Goal: Information Seeking & Learning: Learn about a topic

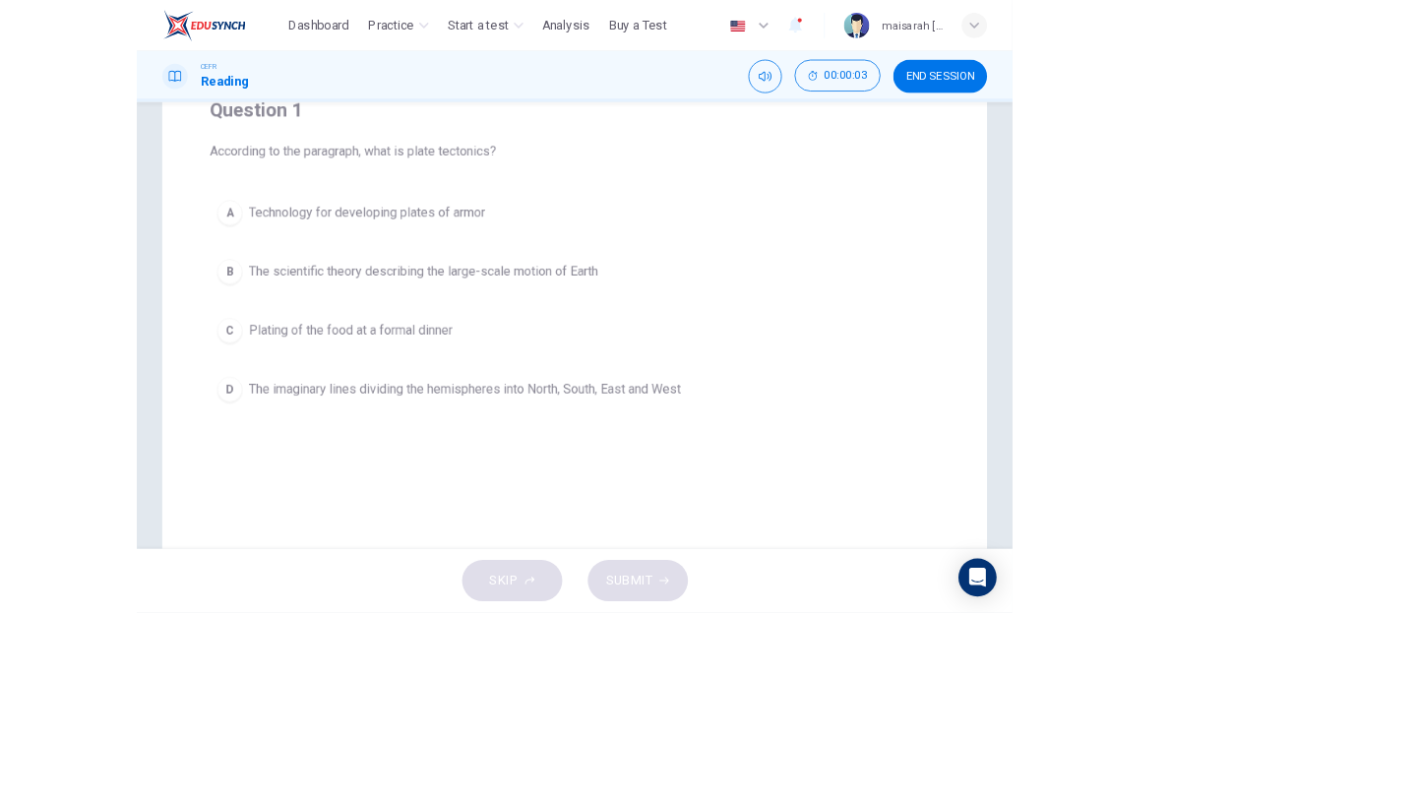
scroll to position [82, 0]
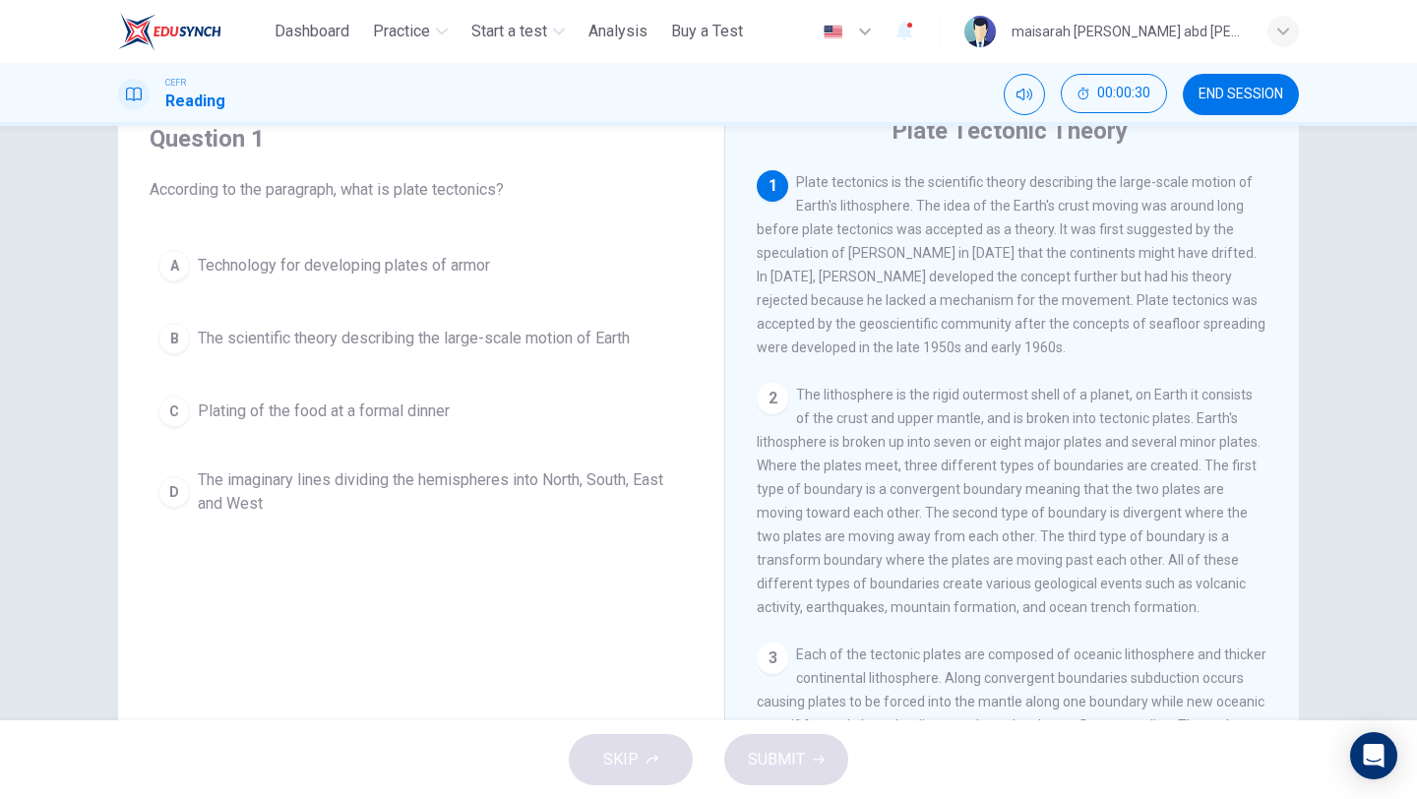
click at [519, 322] on button "B The scientific theory describing the large-scale motion of Earth" at bounding box center [421, 338] width 543 height 49
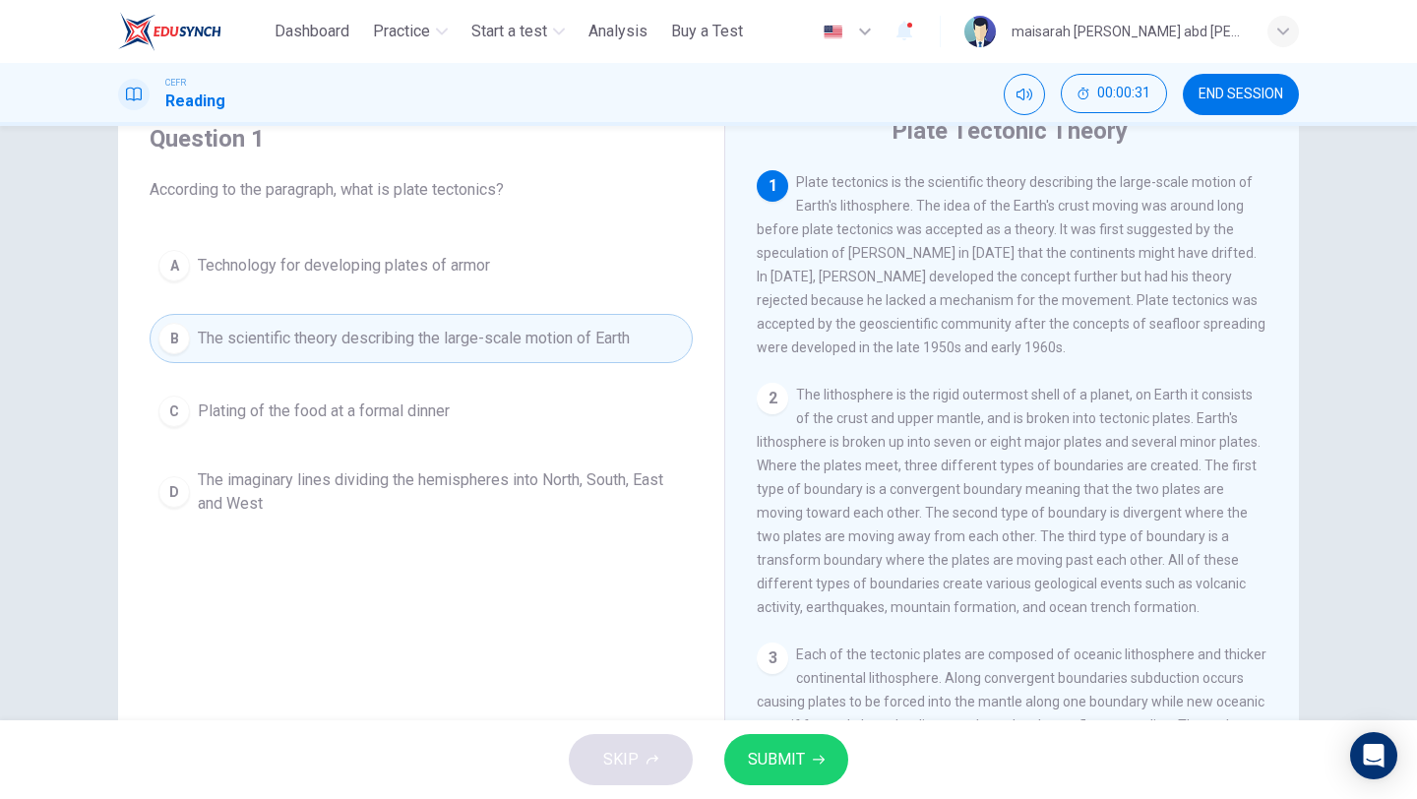
click at [825, 671] on button "SUBMIT" at bounding box center [786, 759] width 124 height 51
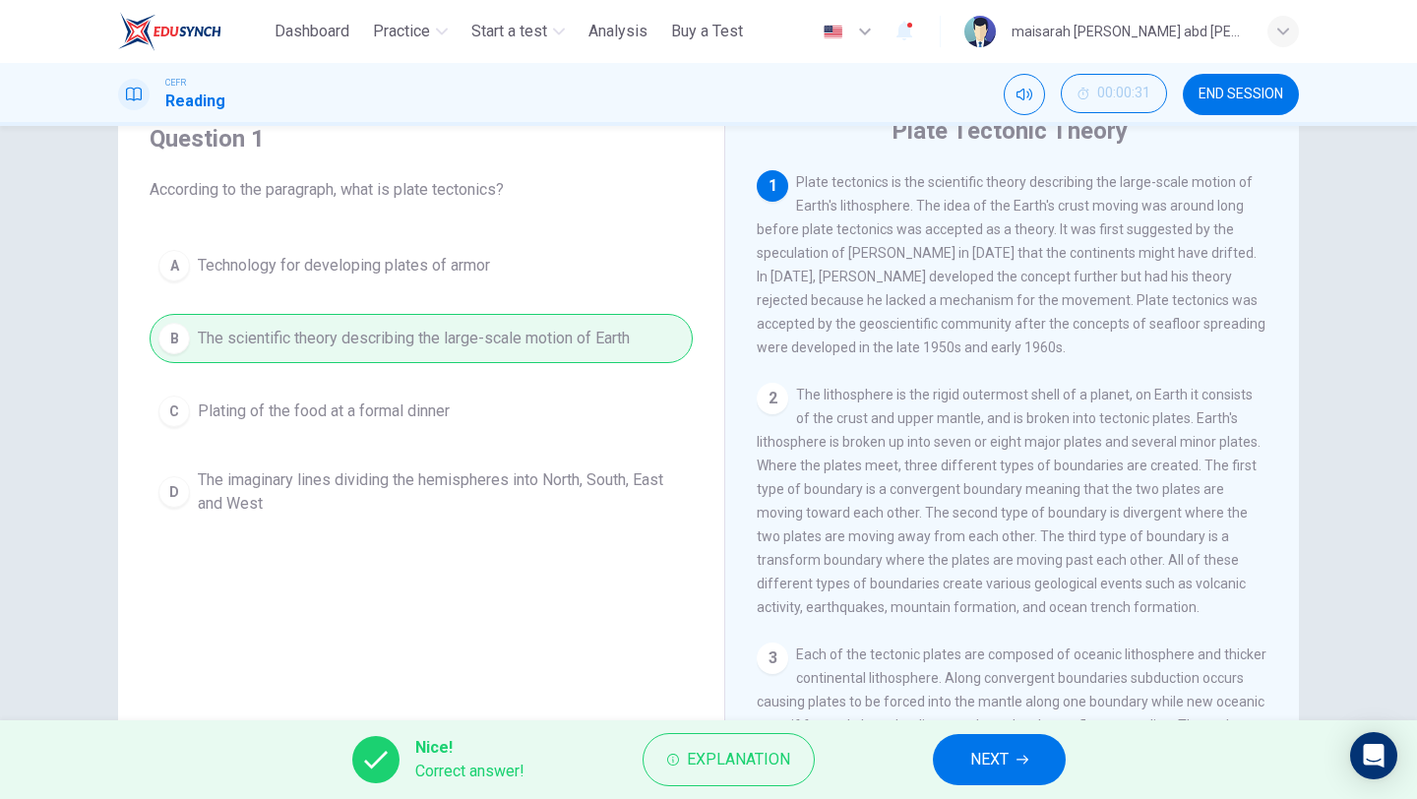
click at [1034, 671] on button "NEXT" at bounding box center [999, 759] width 133 height 51
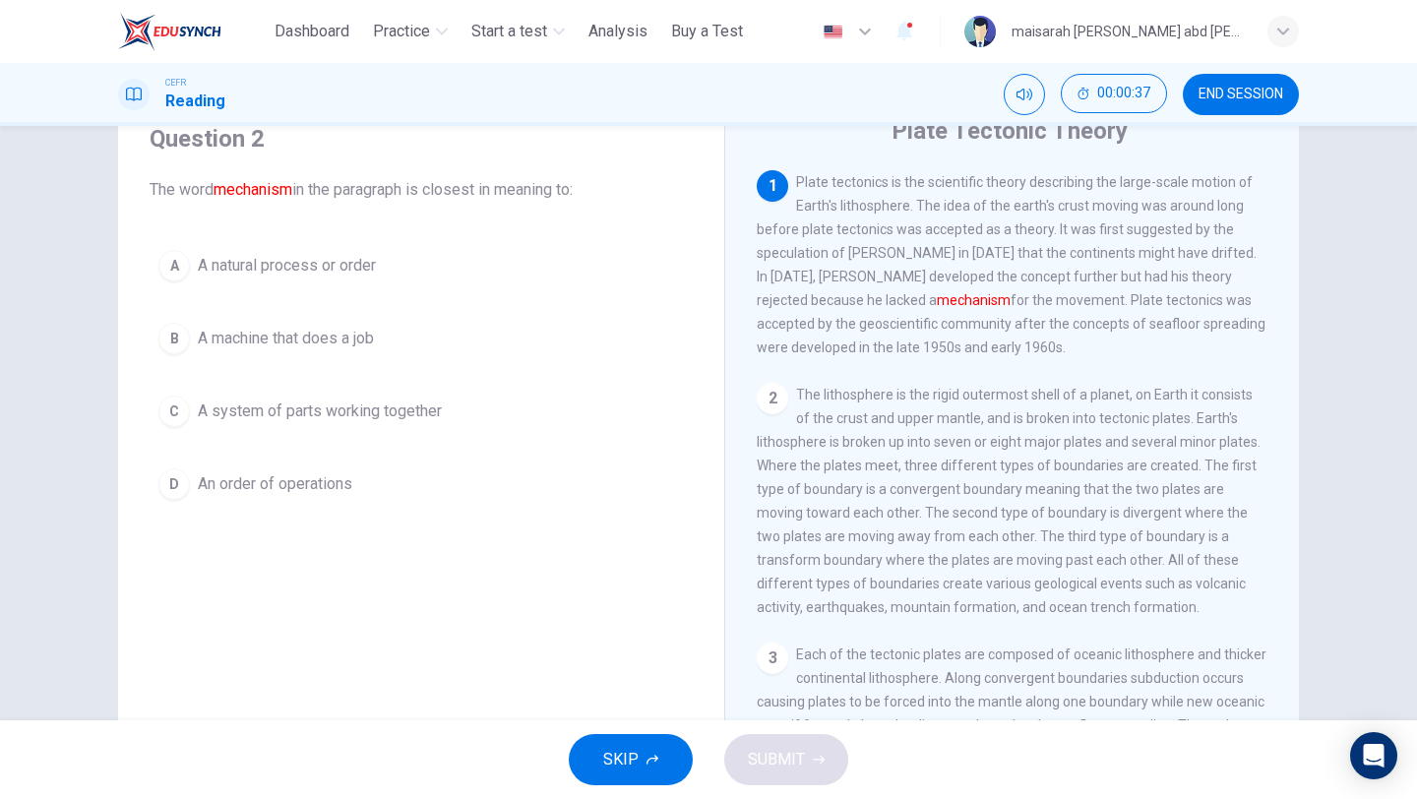
click at [440, 392] on button "C A system of parts working together" at bounding box center [421, 411] width 543 height 49
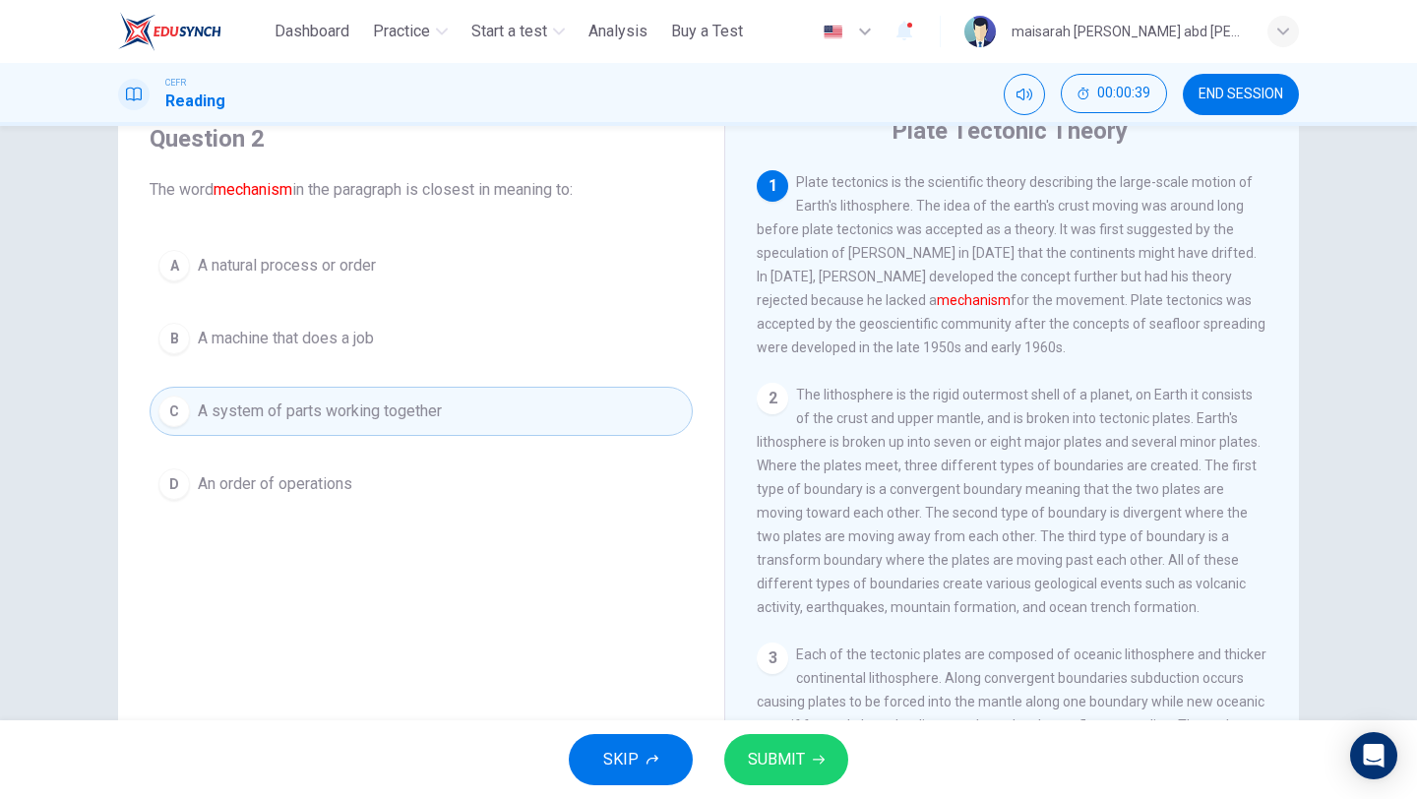
click at [816, 671] on button "SUBMIT" at bounding box center [786, 759] width 124 height 51
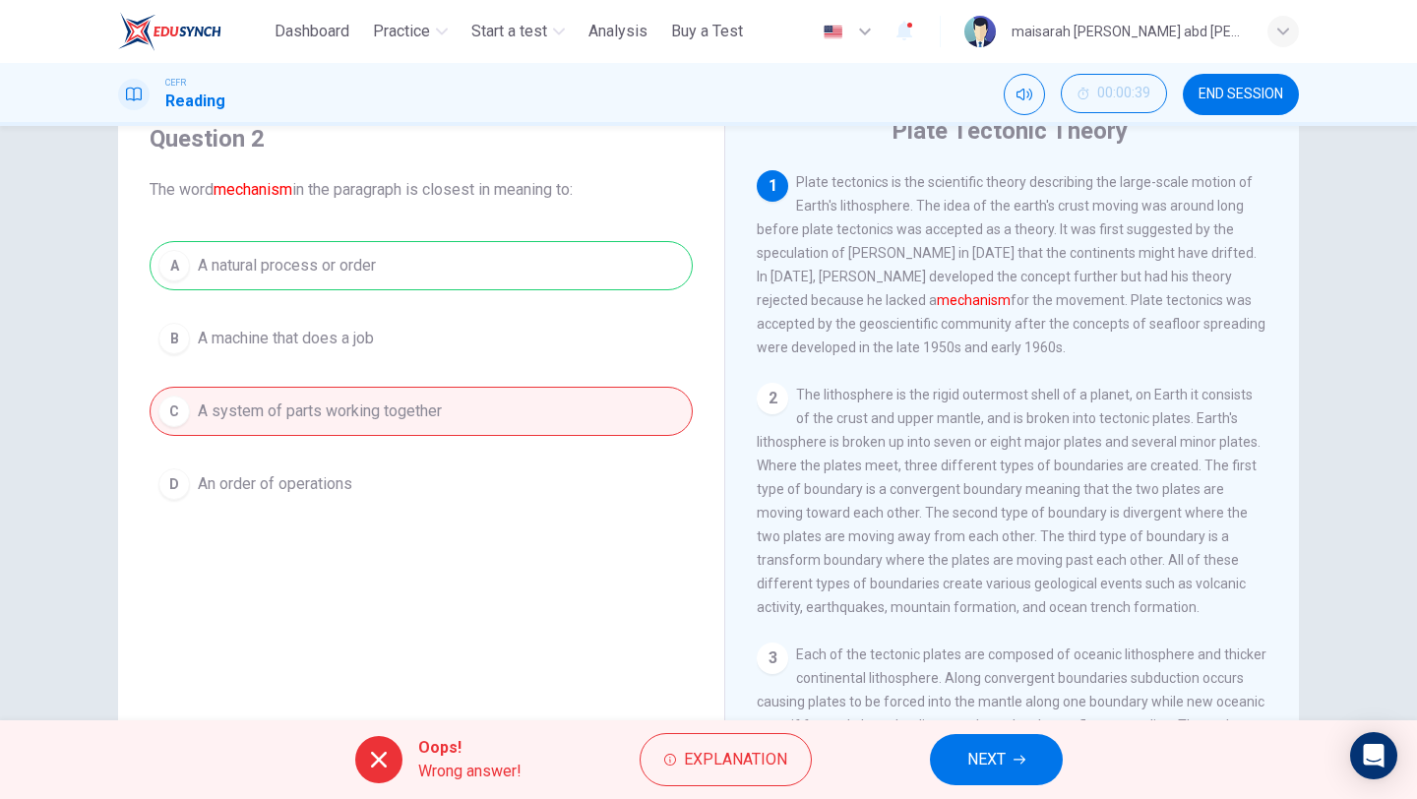
click at [998, 671] on span "NEXT" at bounding box center [986, 760] width 38 height 28
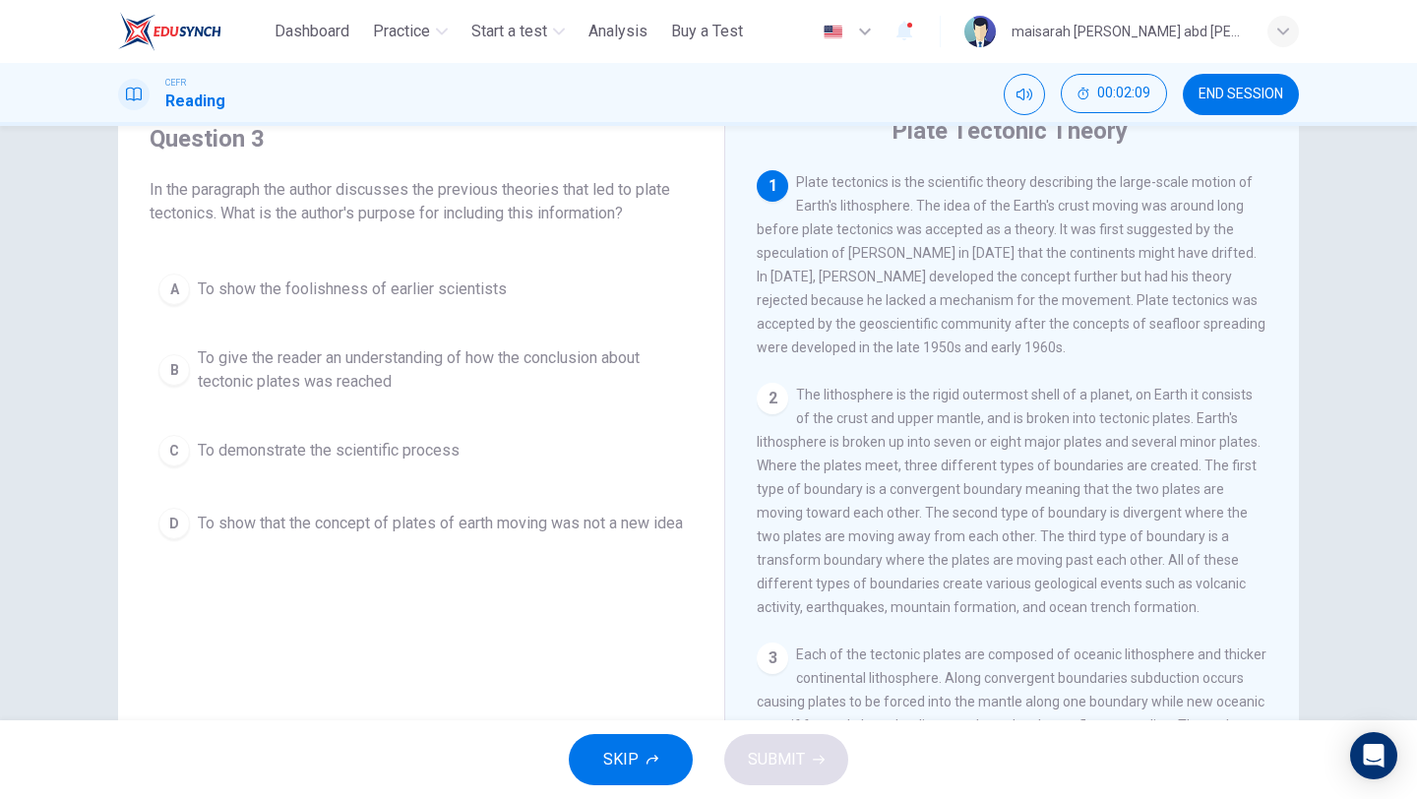
click at [533, 353] on span "To give the reader an understanding of how the conclusion about tectonic plates…" at bounding box center [441, 369] width 486 height 47
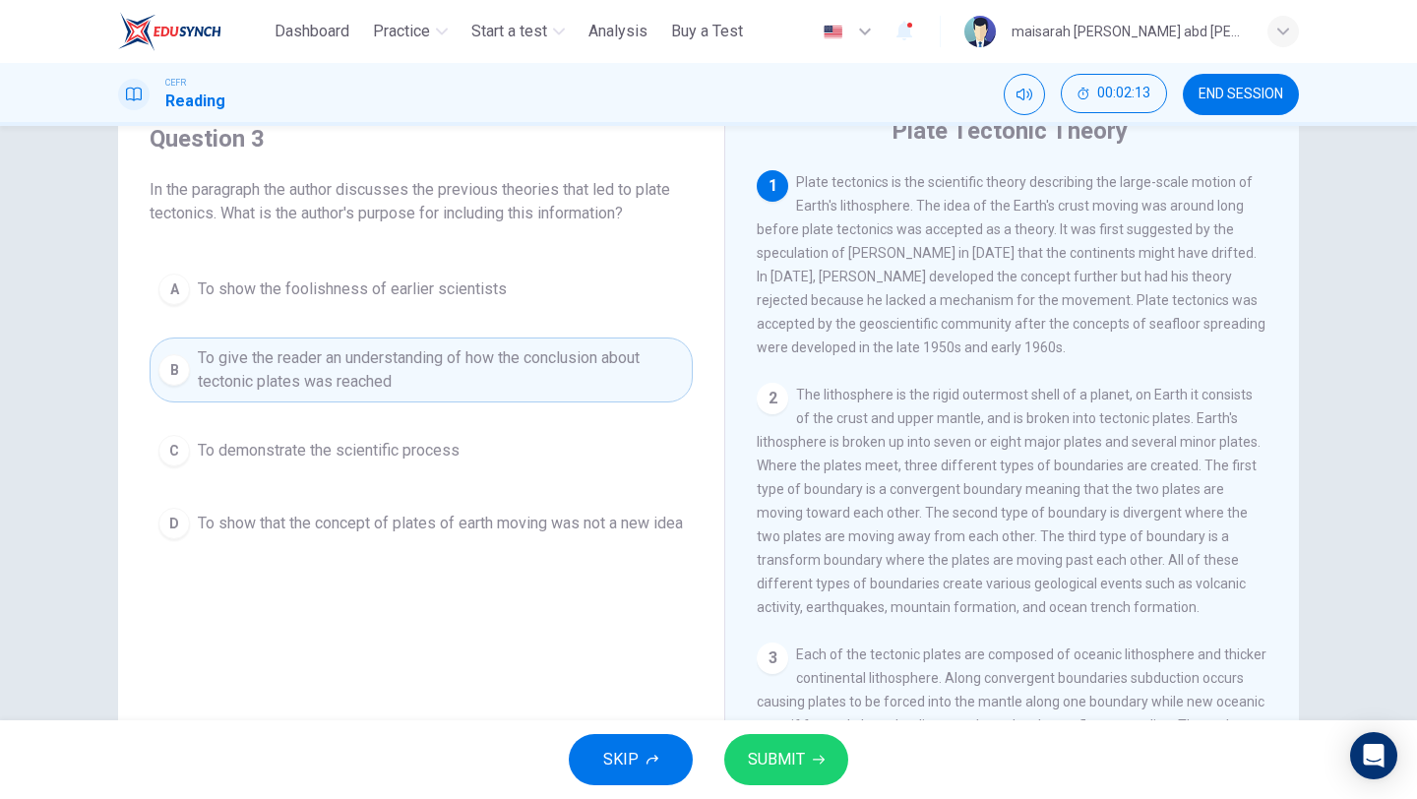
click at [794, 671] on span "SUBMIT" at bounding box center [776, 760] width 57 height 28
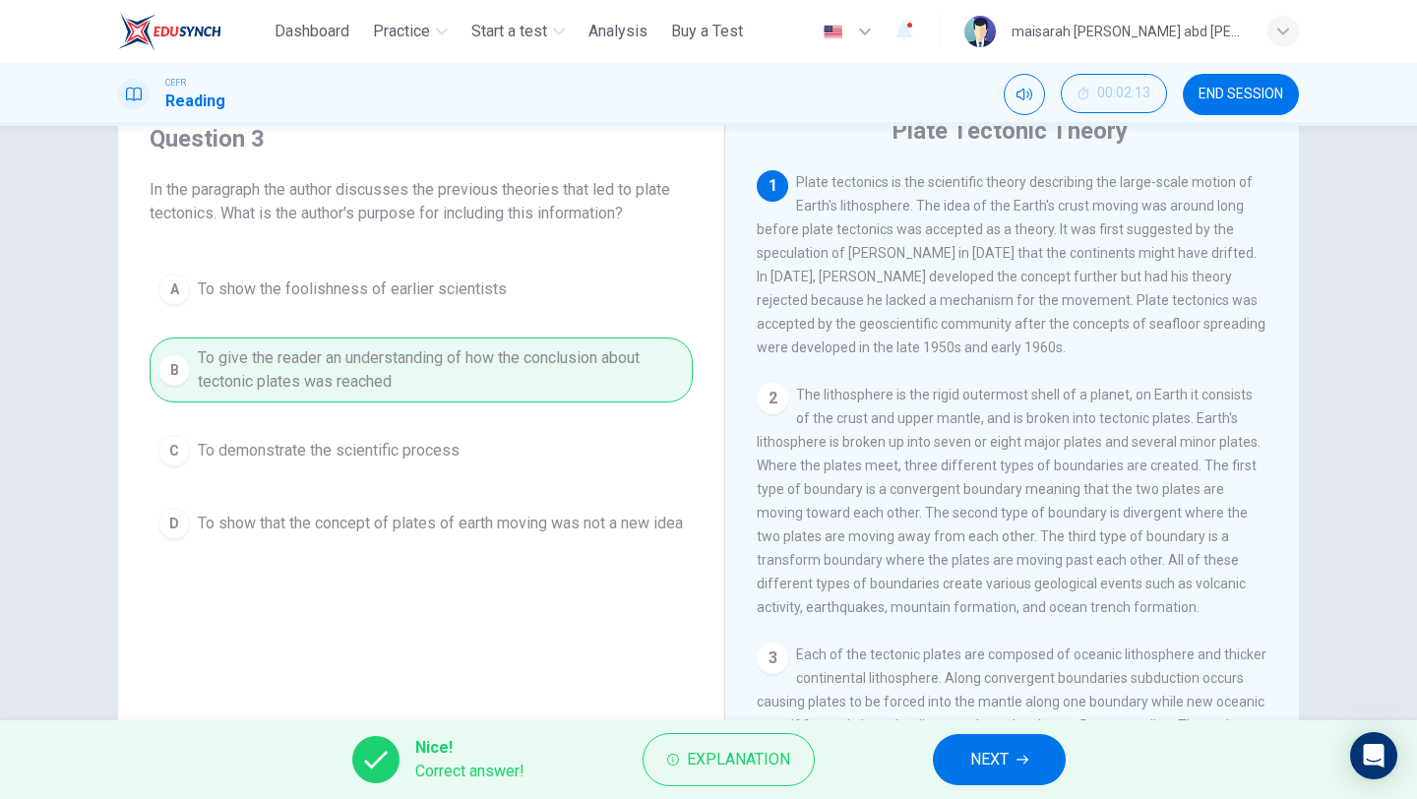
click at [1017, 671] on icon "button" at bounding box center [1022, 760] width 12 height 12
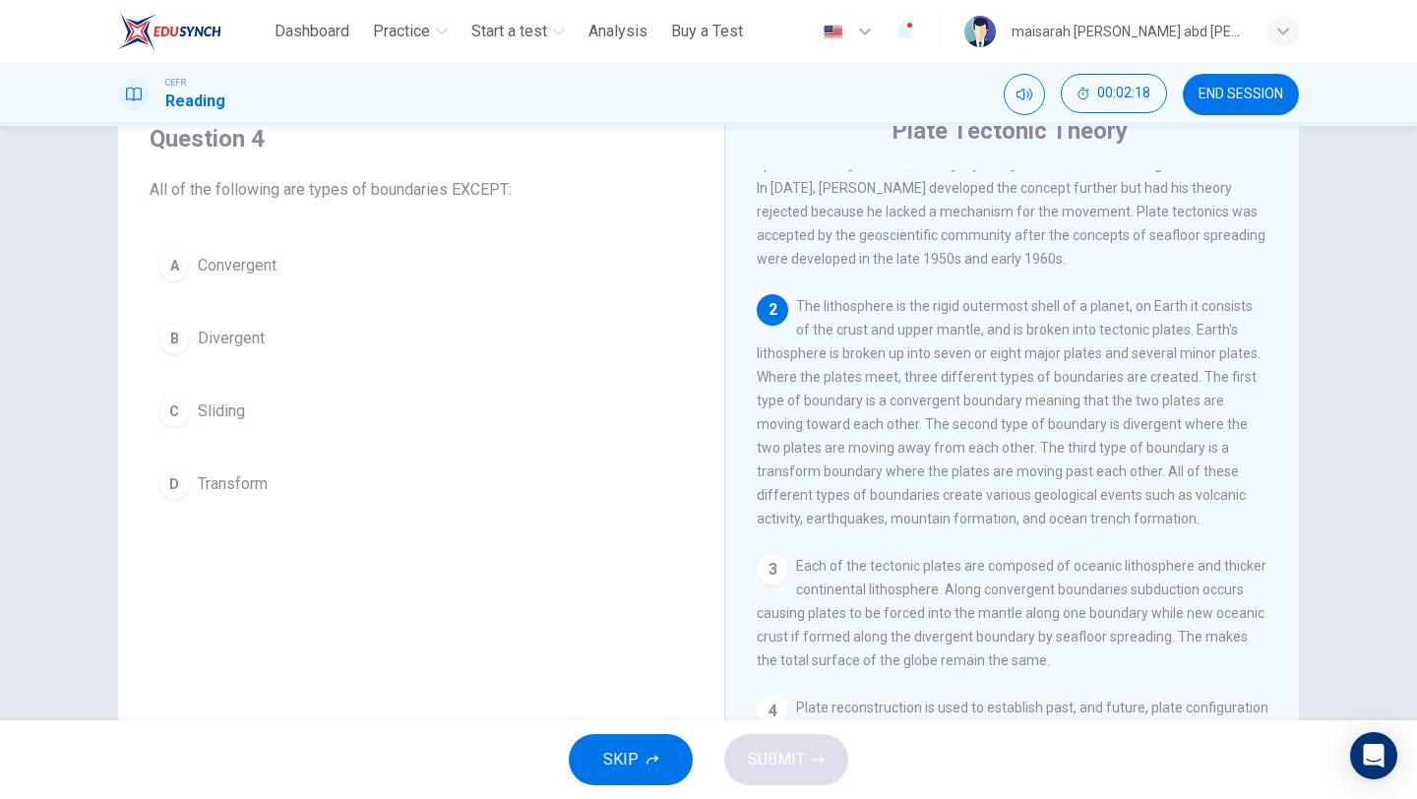
scroll to position [85, 0]
click at [248, 418] on button "C Sliding" at bounding box center [421, 411] width 543 height 49
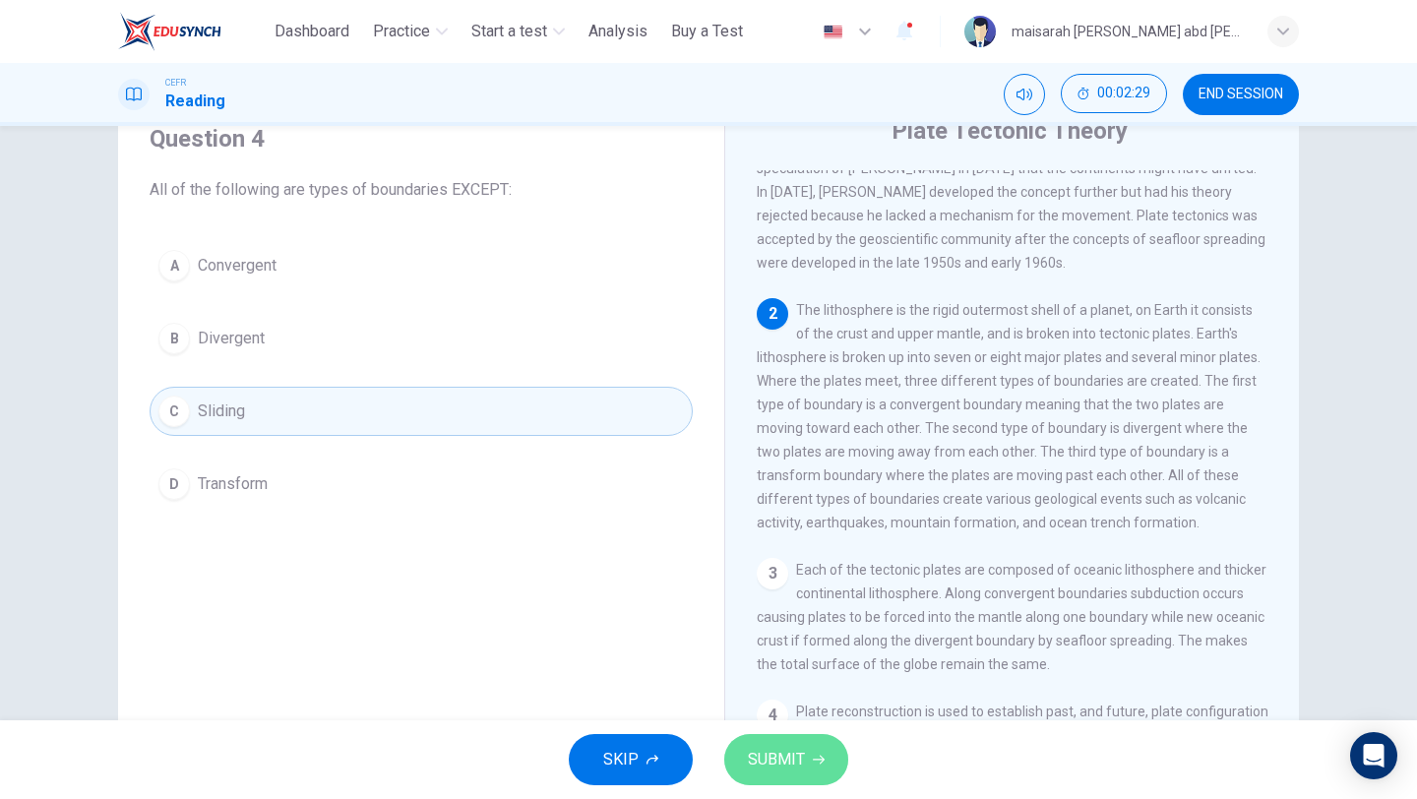
click at [797, 671] on button "SUBMIT" at bounding box center [786, 759] width 124 height 51
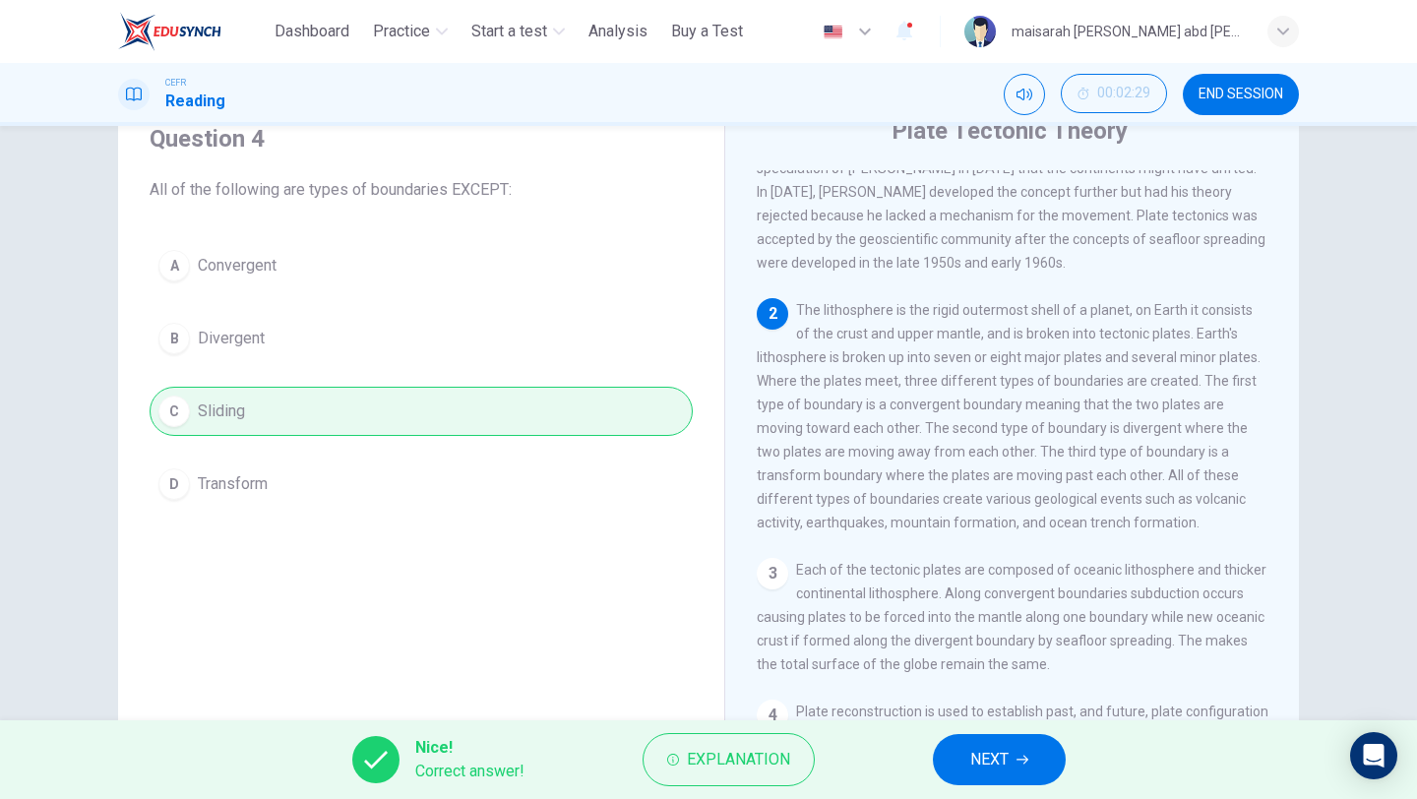
click at [1012, 671] on button "NEXT" at bounding box center [999, 759] width 133 height 51
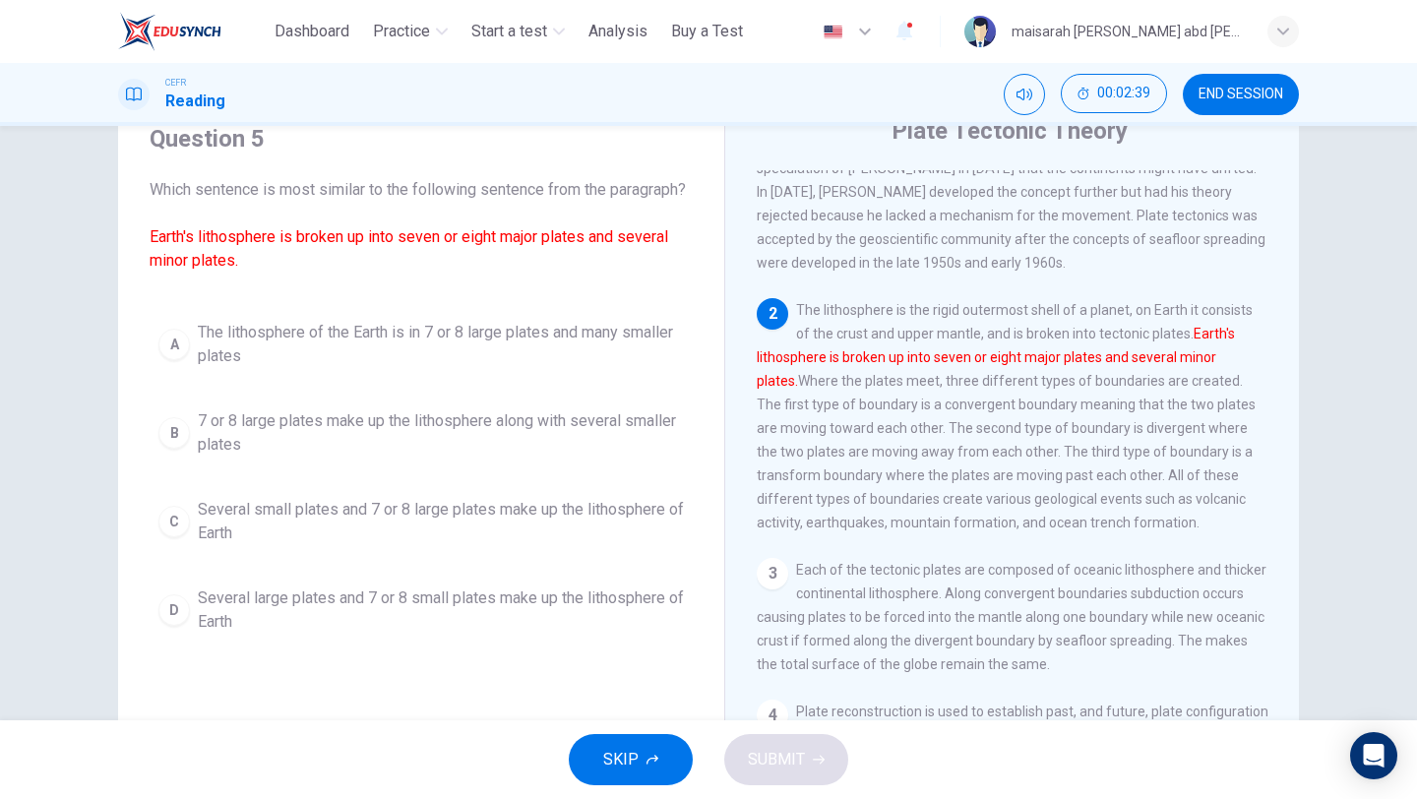
click at [461, 362] on span "The lithosphere of the Earth is in 7 or 8 large plates and many smaller plates" at bounding box center [441, 344] width 486 height 47
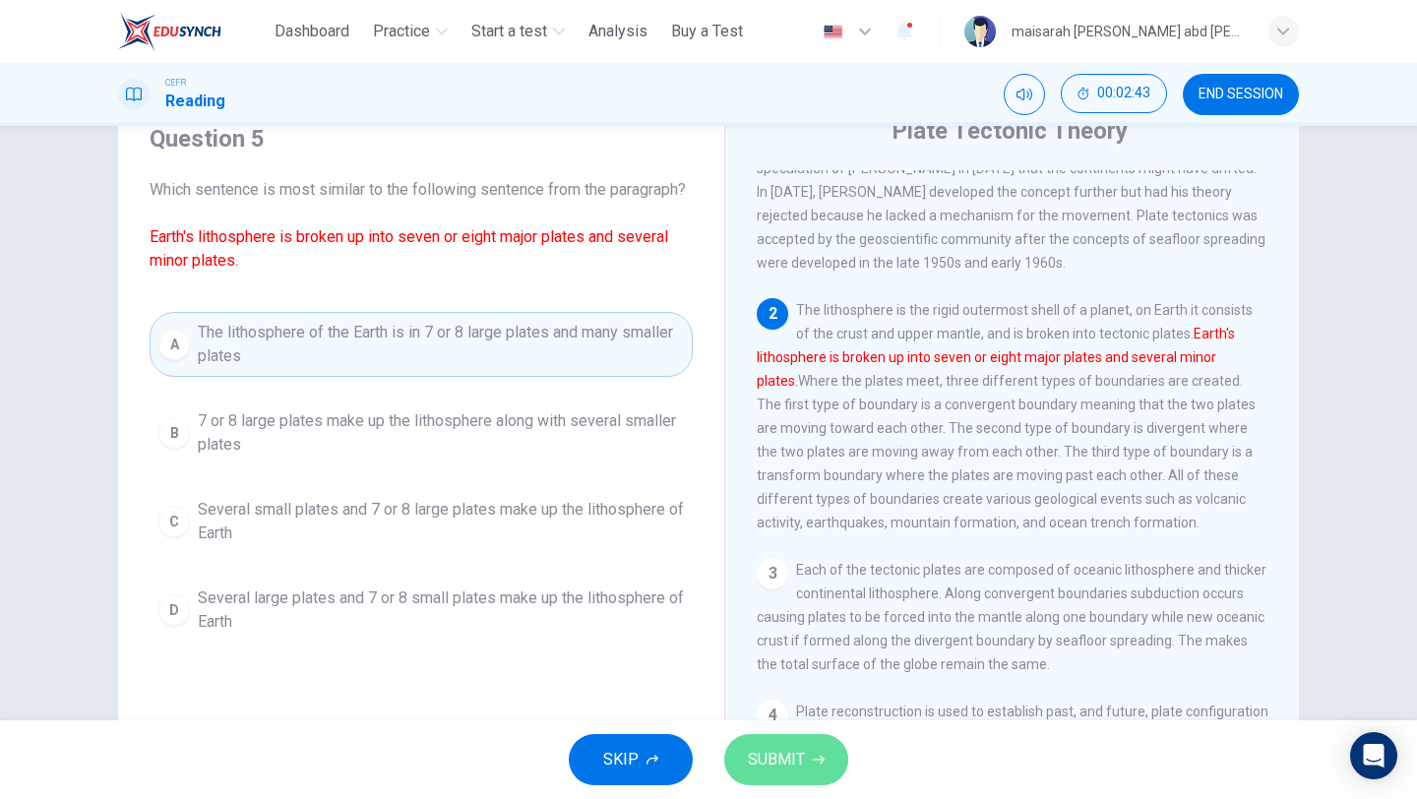
click at [813, 671] on icon "button" at bounding box center [819, 760] width 12 height 12
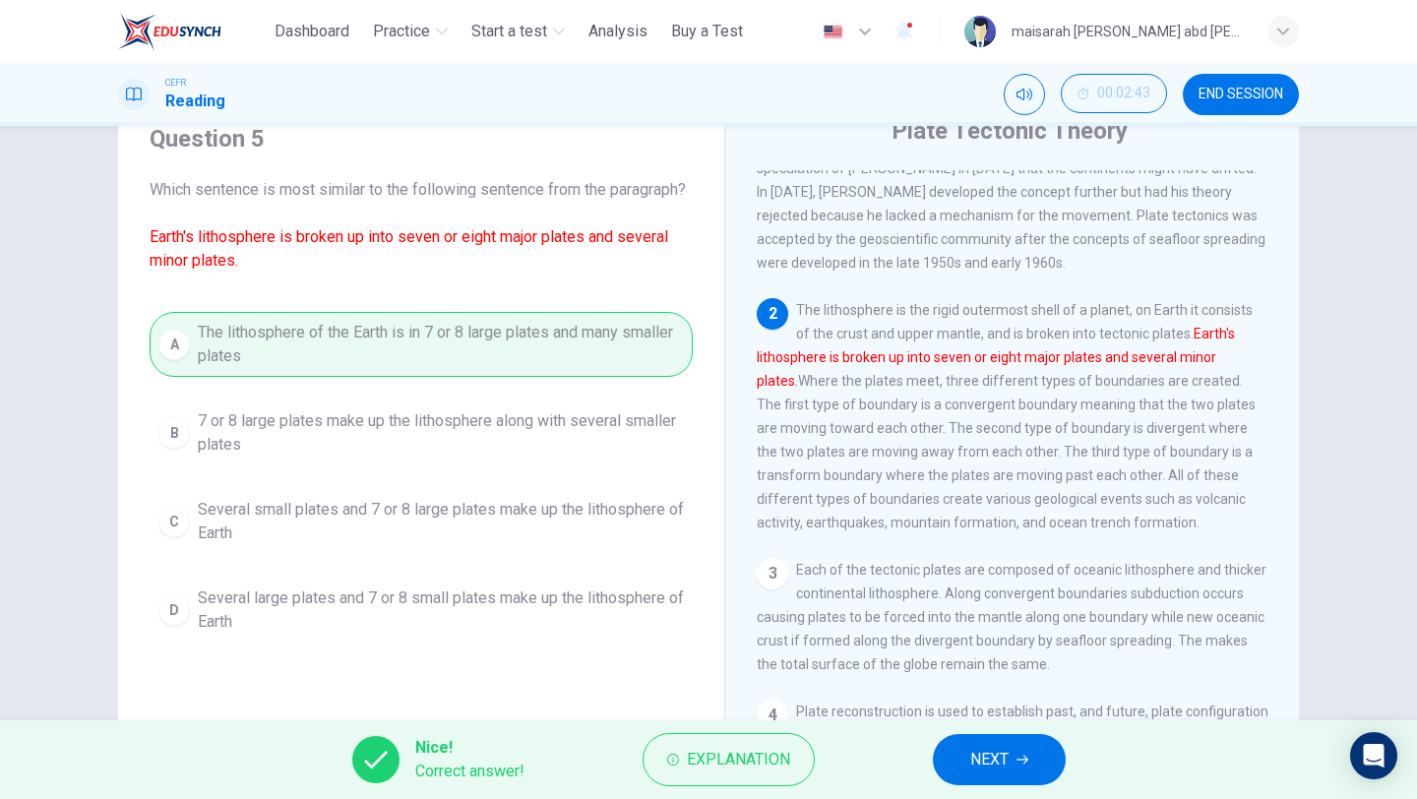
click at [998, 671] on span "NEXT" at bounding box center [989, 760] width 38 height 28
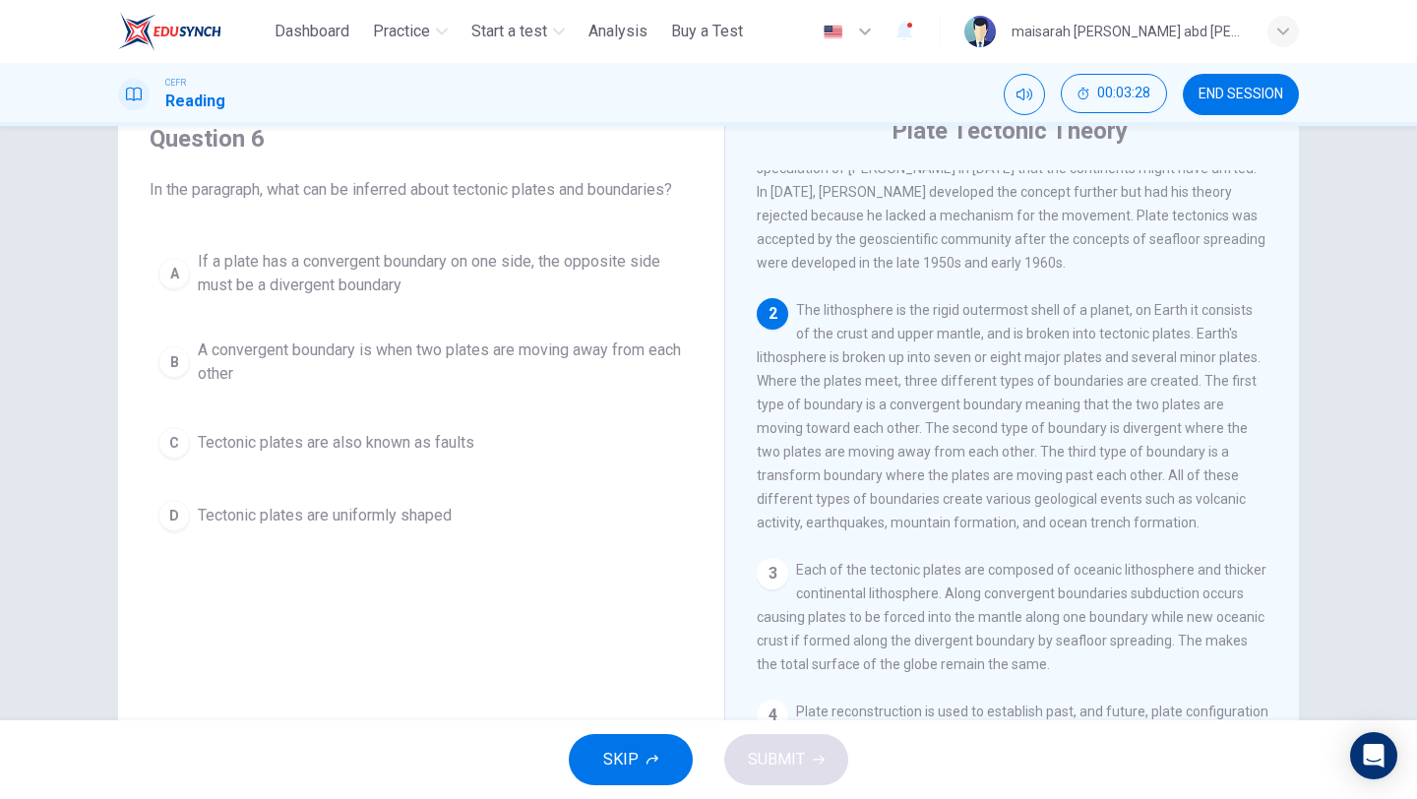
click at [457, 262] on span "If a plate has a convergent boundary on one side, the opposite side must be a d…" at bounding box center [441, 273] width 486 height 47
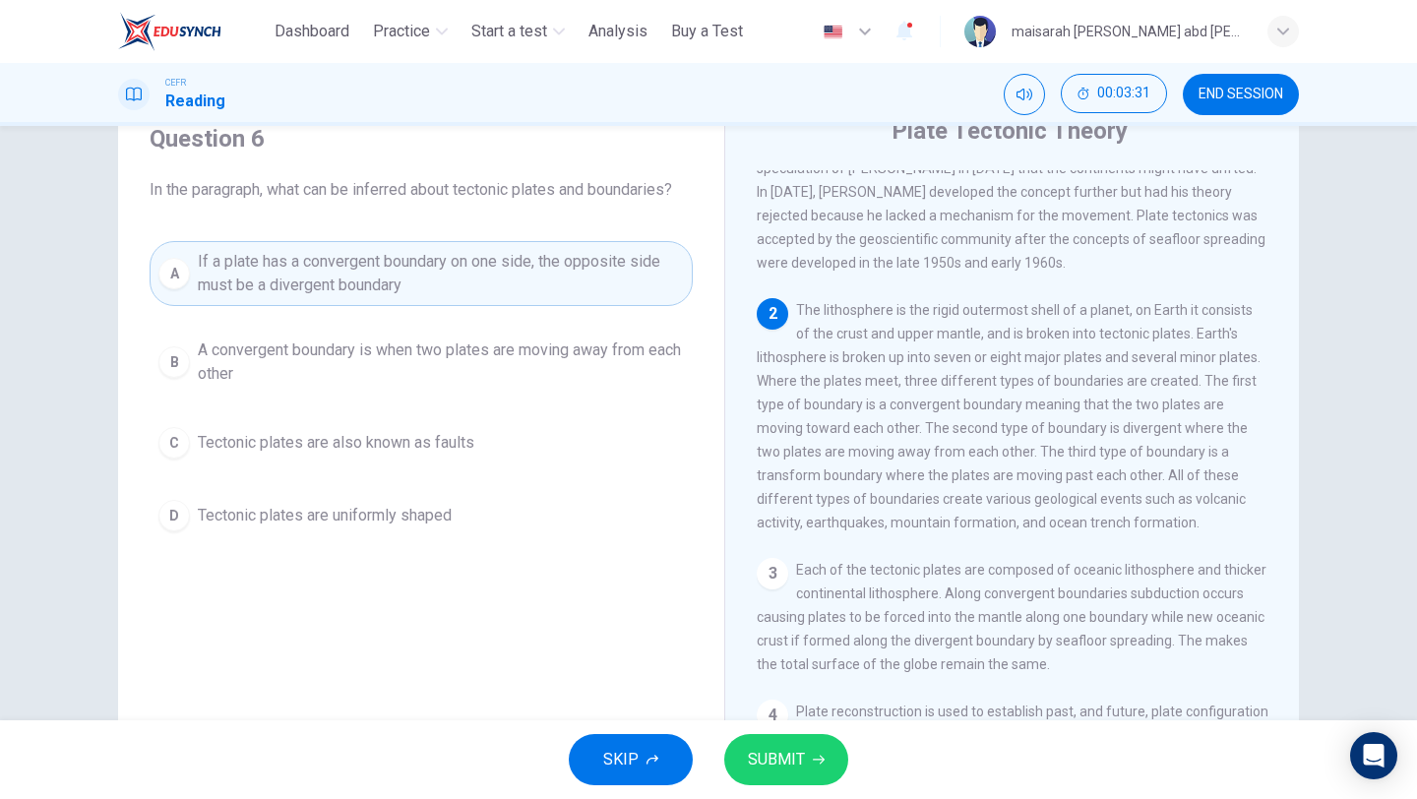
click at [782, 671] on span "SUBMIT" at bounding box center [776, 760] width 57 height 28
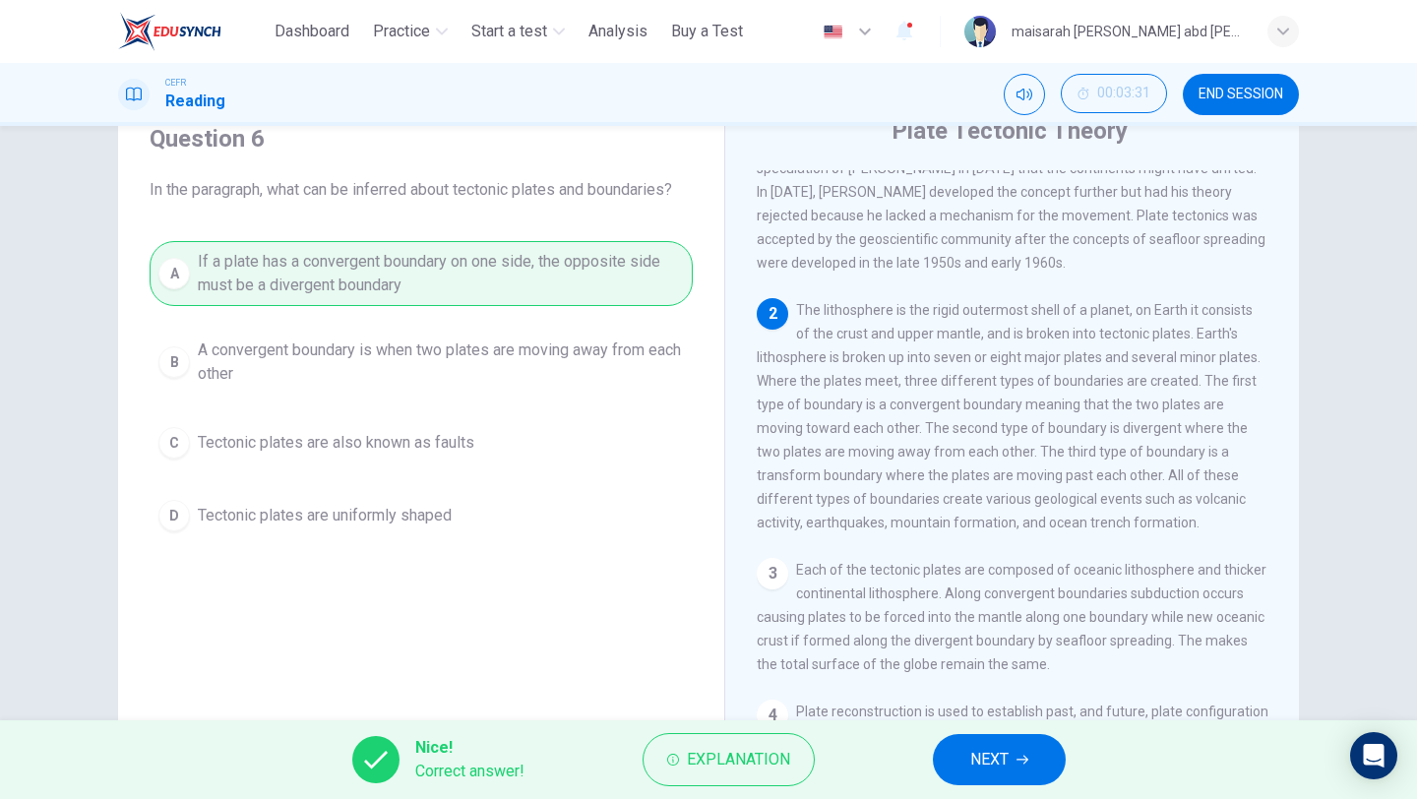
click at [986, 671] on button "NEXT" at bounding box center [999, 759] width 133 height 51
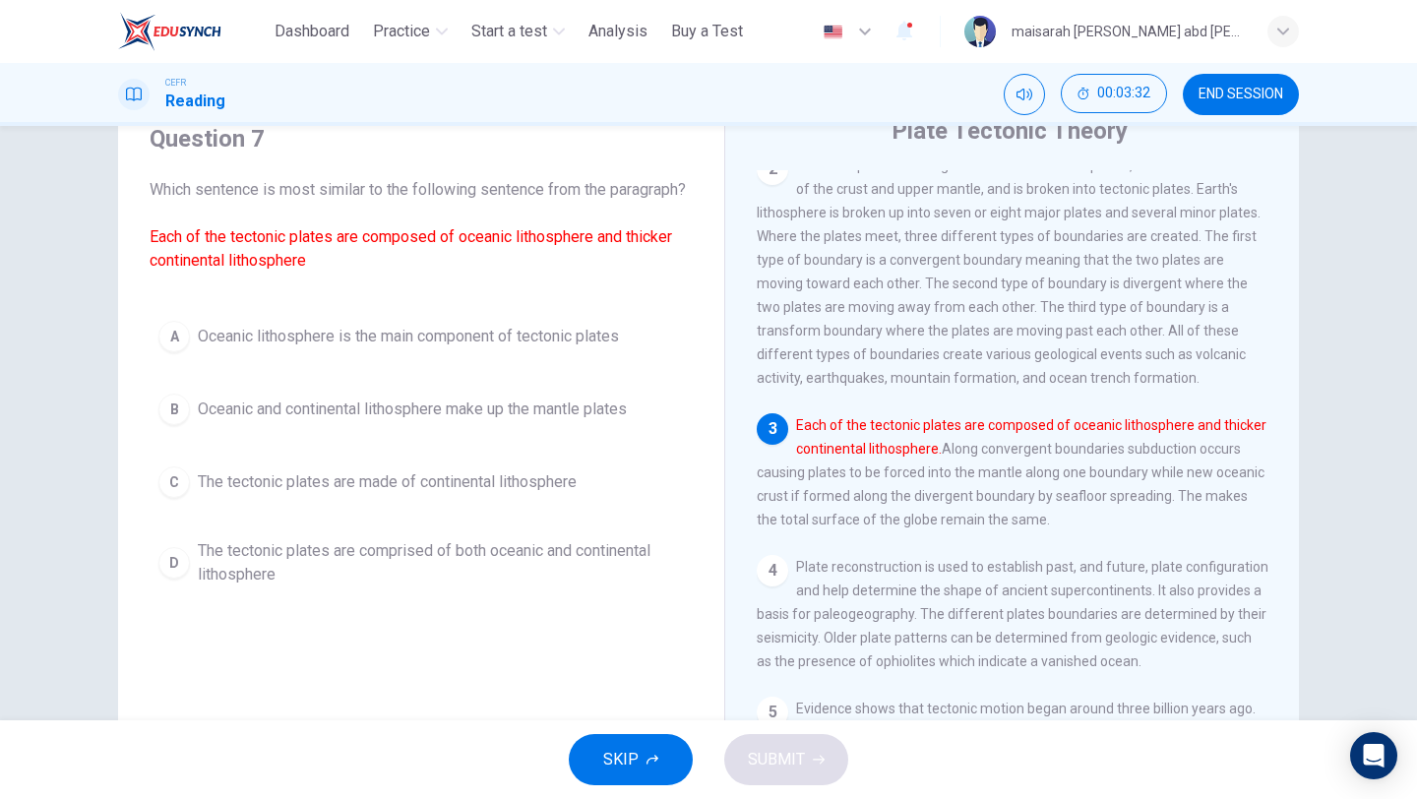
scroll to position [253, 0]
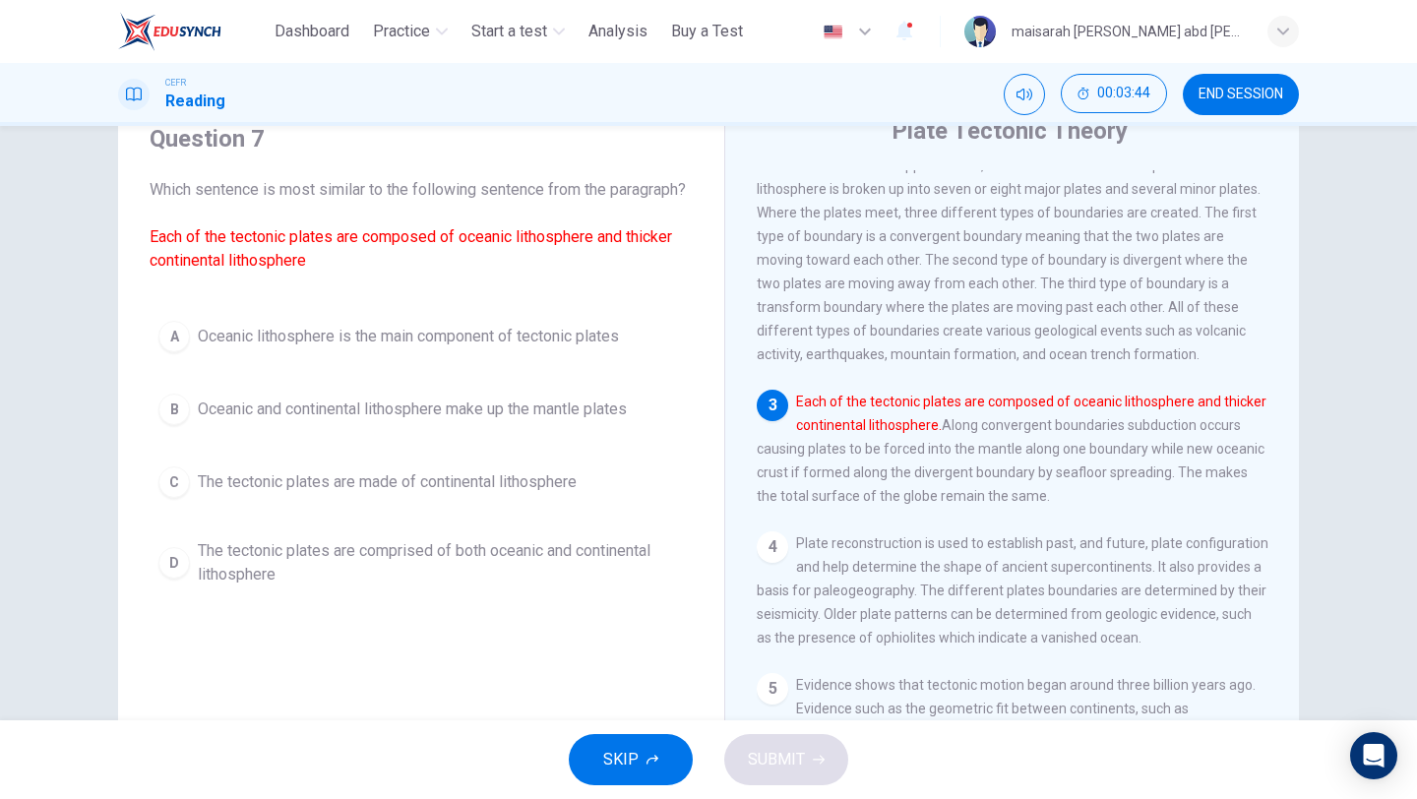
click at [500, 421] on span "Oceanic and continental lithosphere make up the mantle plates" at bounding box center [412, 409] width 429 height 24
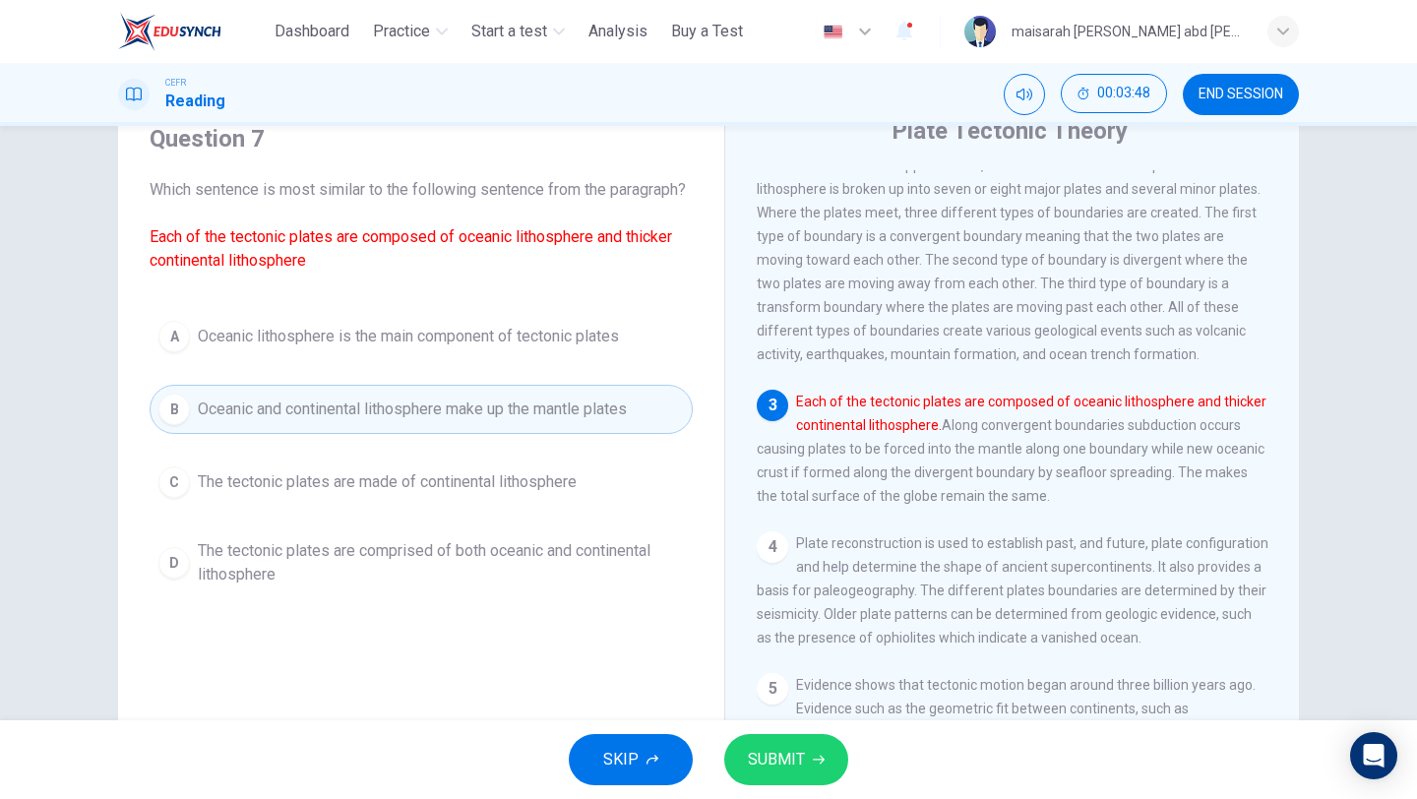
click at [542, 581] on span "The tectonic plates are comprised of both oceanic and continental lithosphere" at bounding box center [441, 562] width 486 height 47
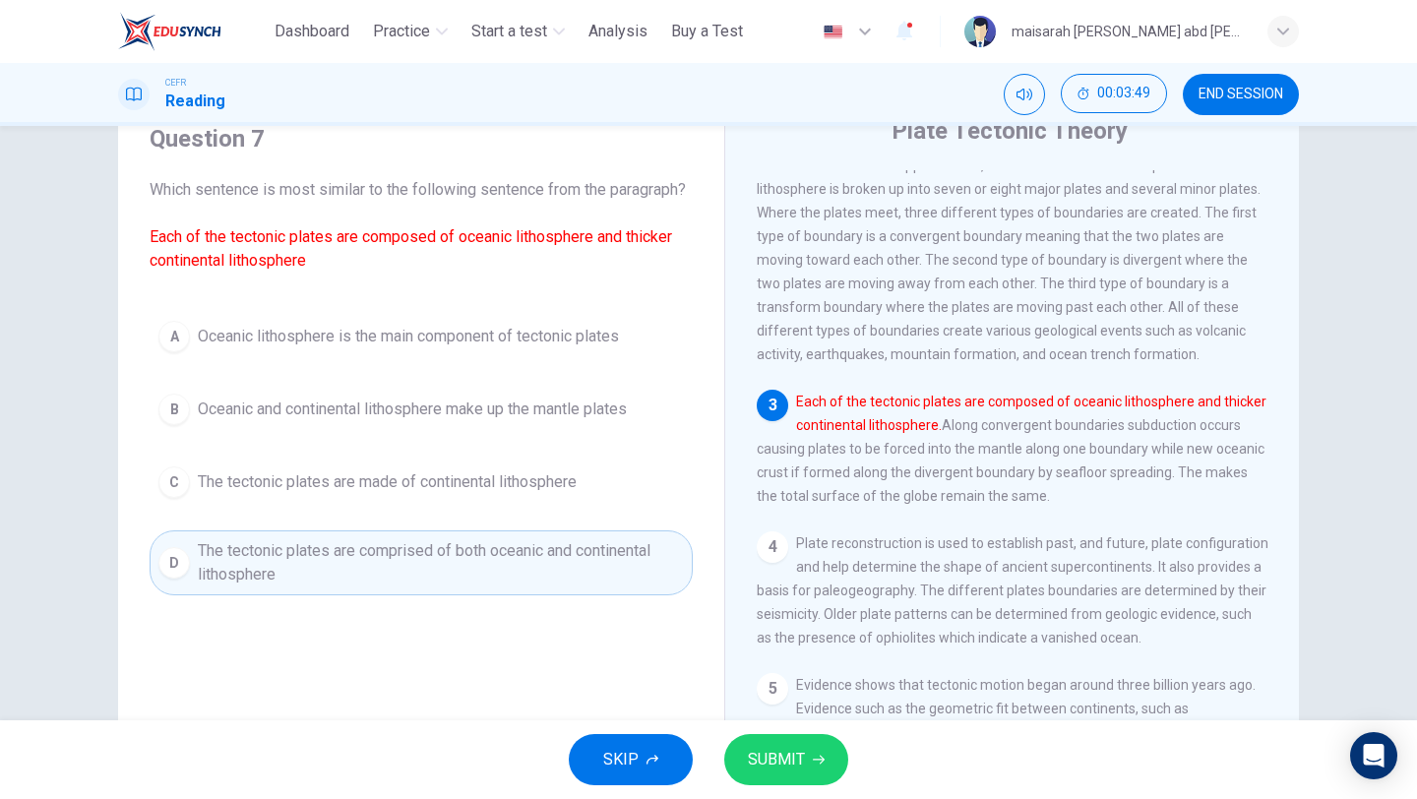
click at [774, 671] on div "SKIP SUBMIT" at bounding box center [708, 759] width 1417 height 79
click at [805, 671] on button "SUBMIT" at bounding box center [786, 759] width 124 height 51
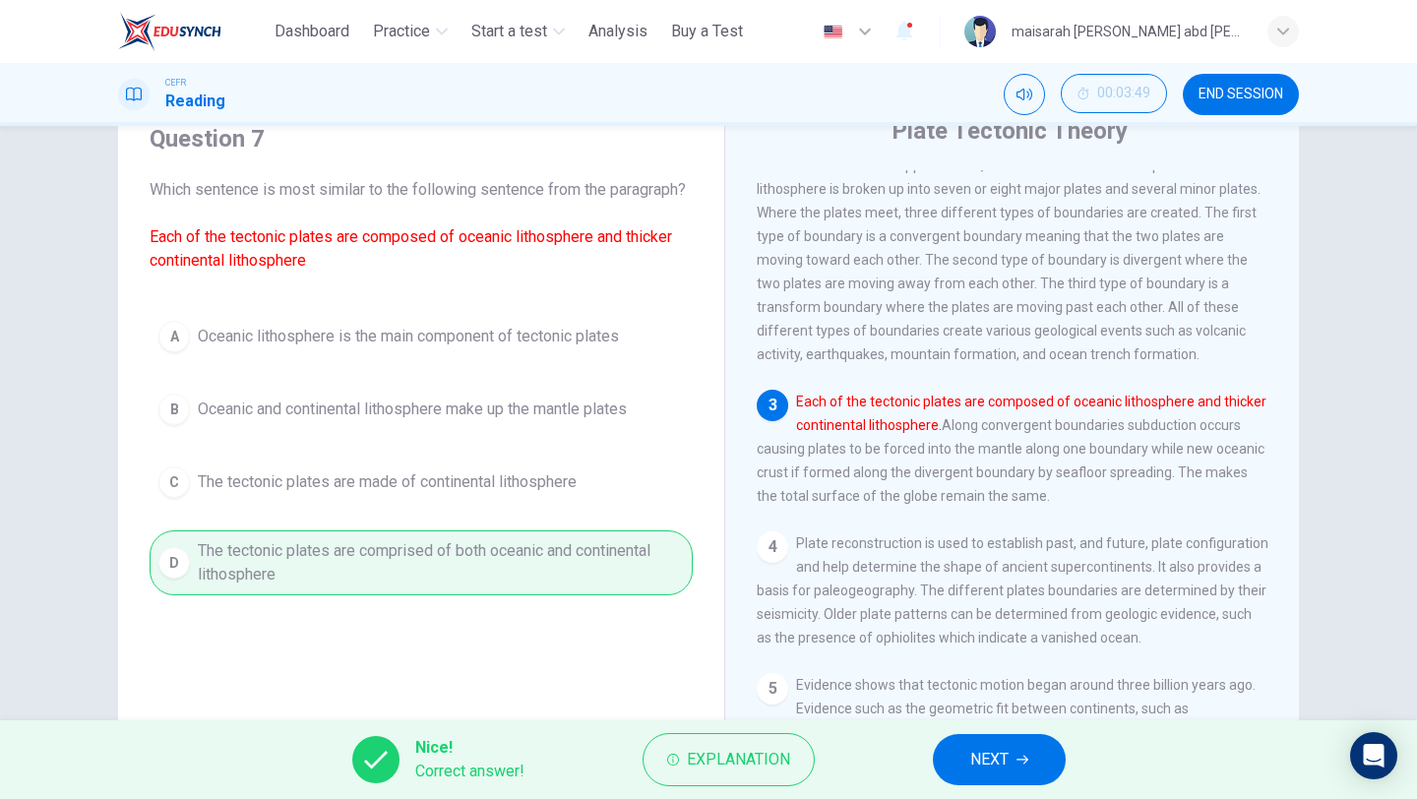
click at [1026, 671] on button "NEXT" at bounding box center [999, 759] width 133 height 51
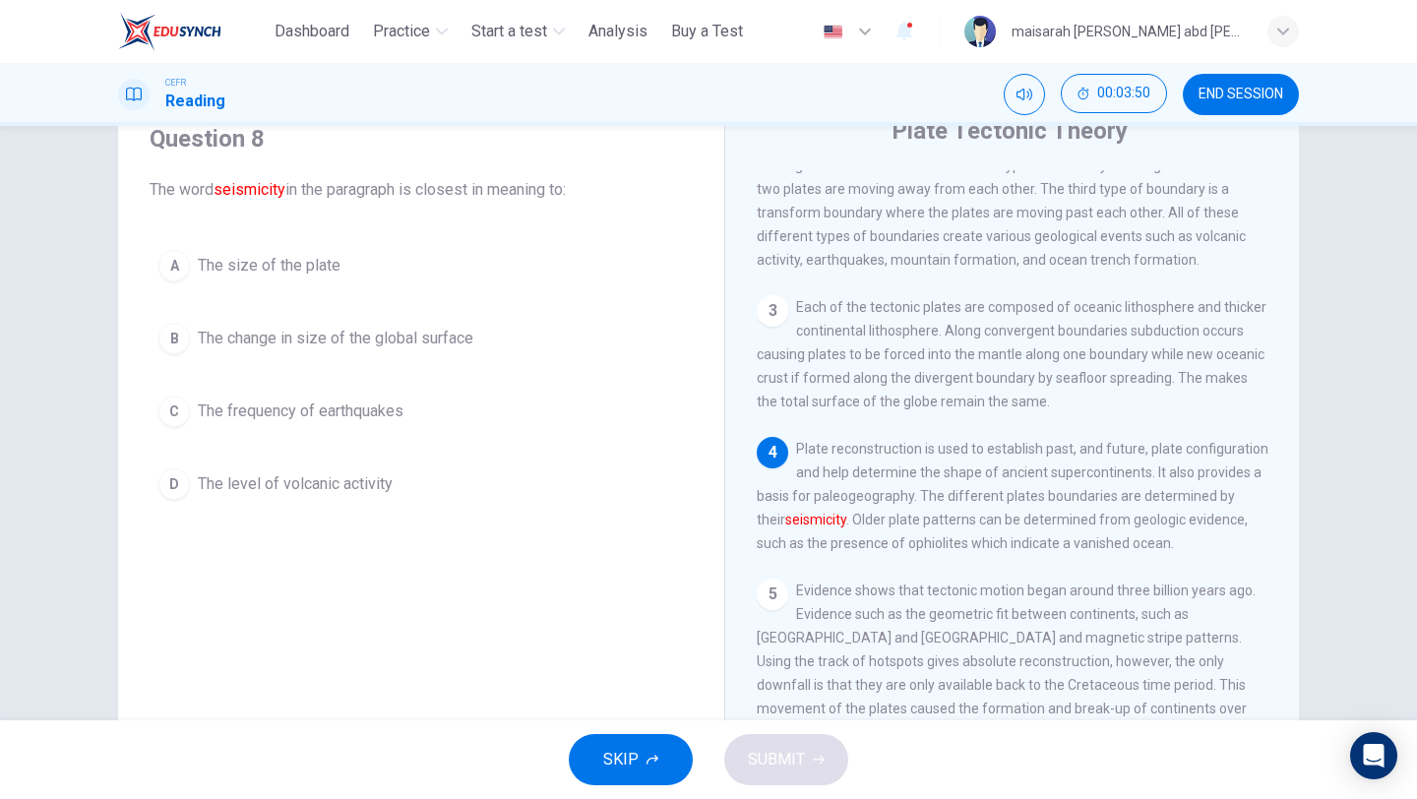
scroll to position [357, 0]
click at [437, 354] on button "B The change in size of the global surface" at bounding box center [421, 338] width 543 height 49
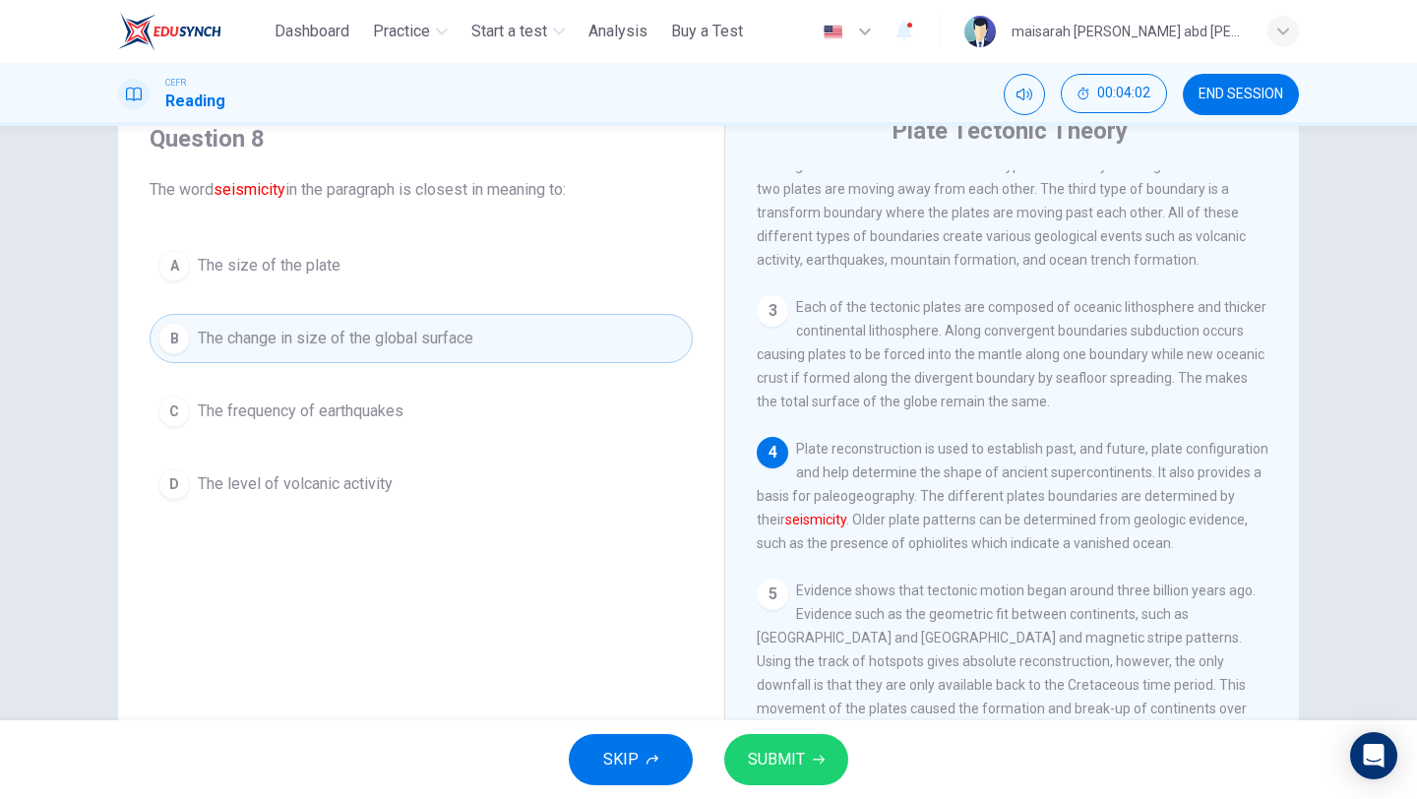
click at [372, 403] on span "The frequency of earthquakes" at bounding box center [301, 411] width 206 height 24
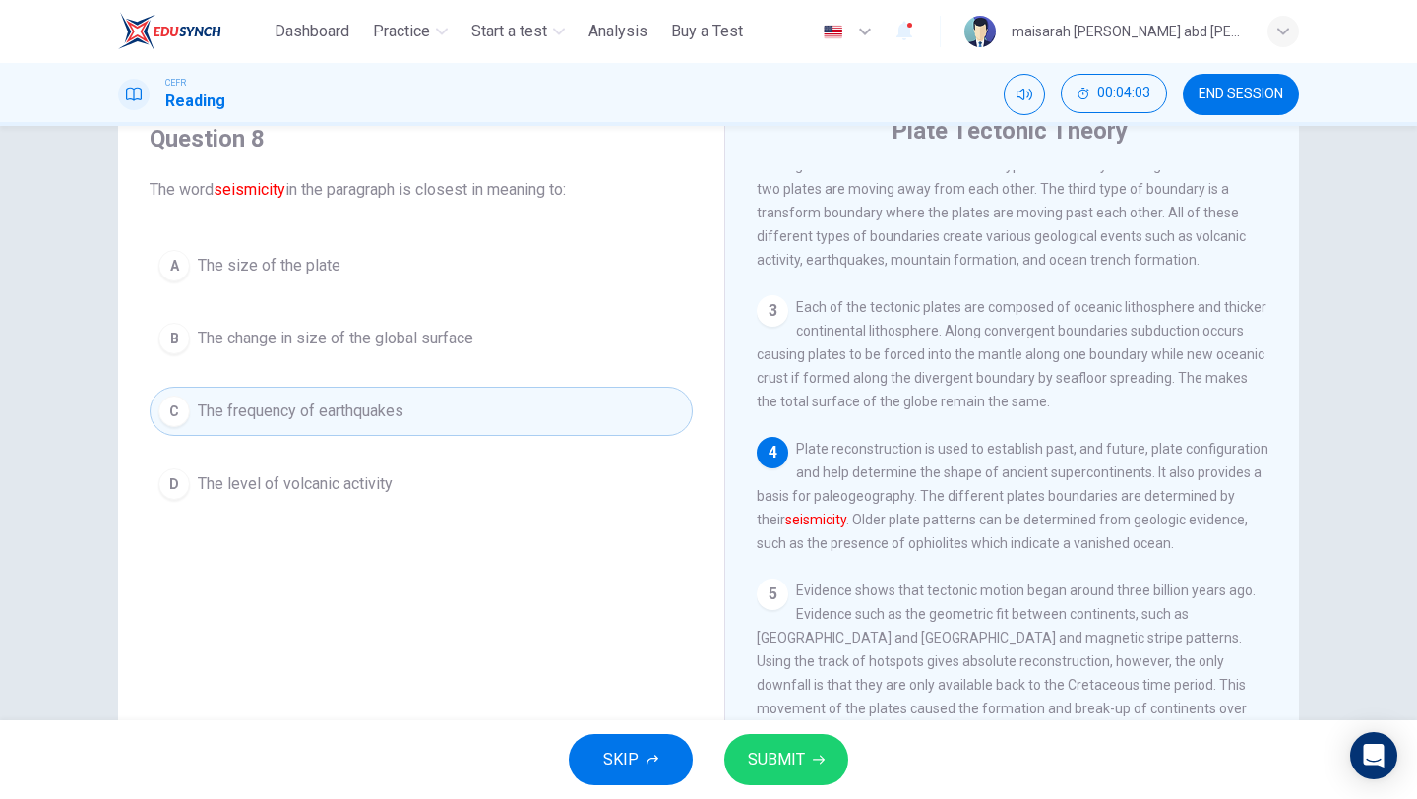
click at [732, 671] on button "SUBMIT" at bounding box center [786, 759] width 124 height 51
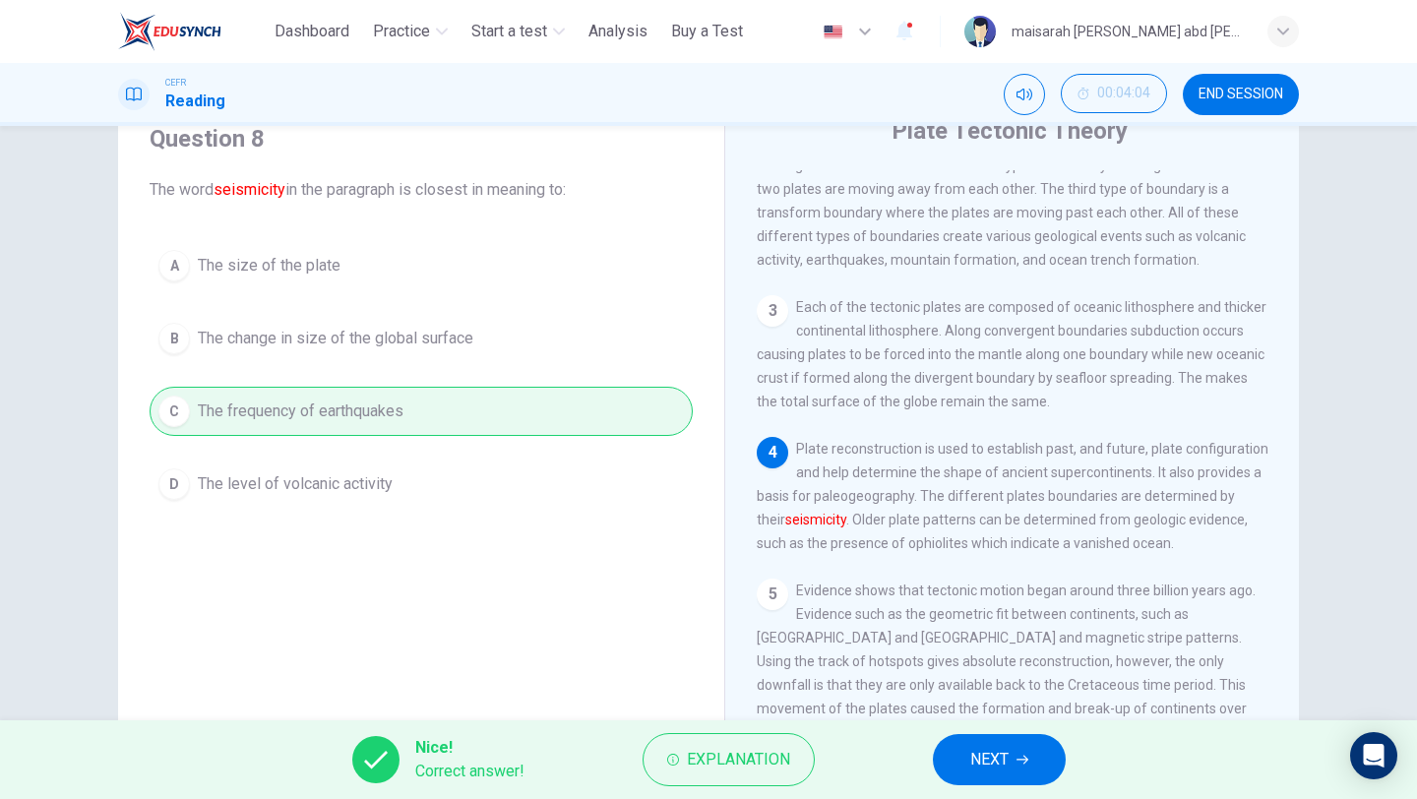
click at [982, 671] on span "NEXT" at bounding box center [989, 760] width 38 height 28
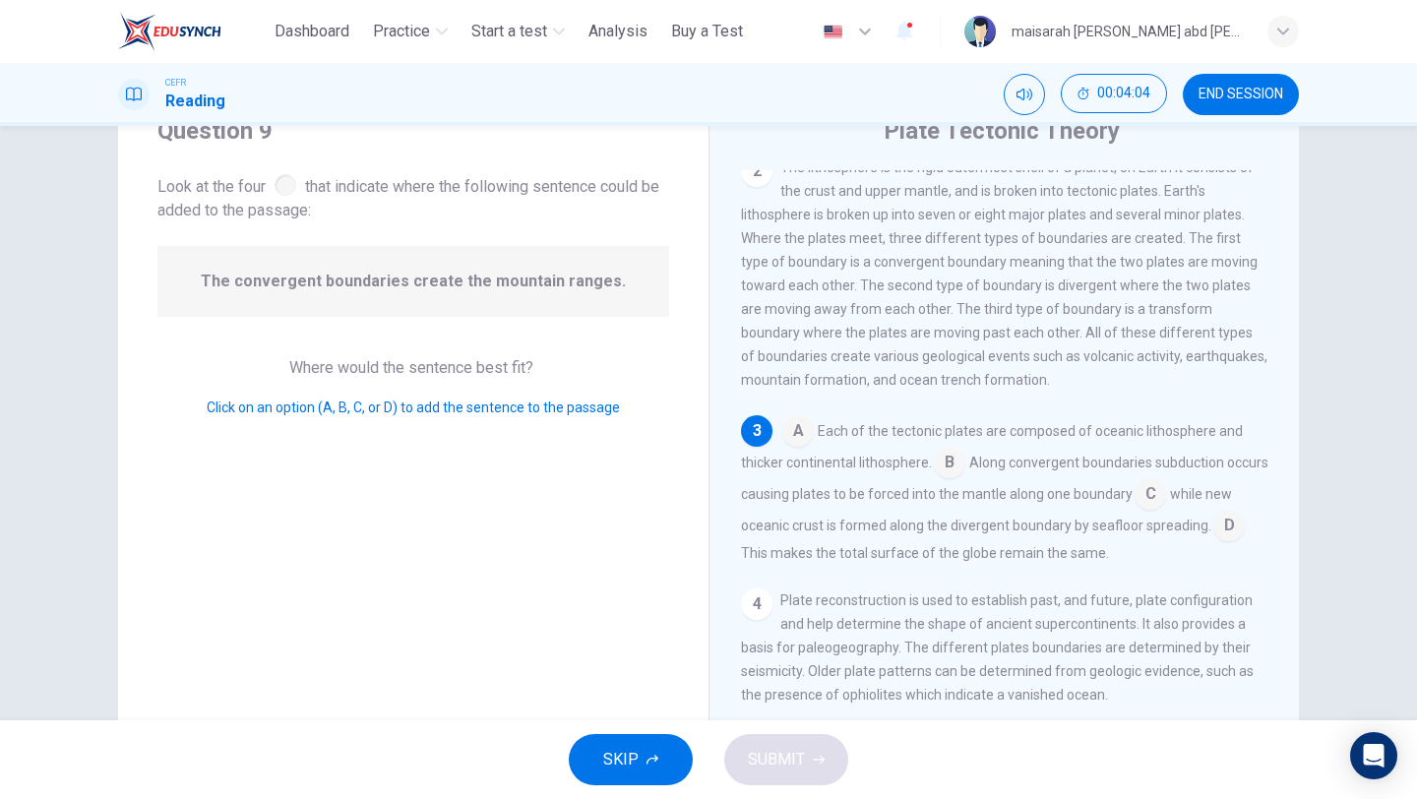
scroll to position [271, 0]
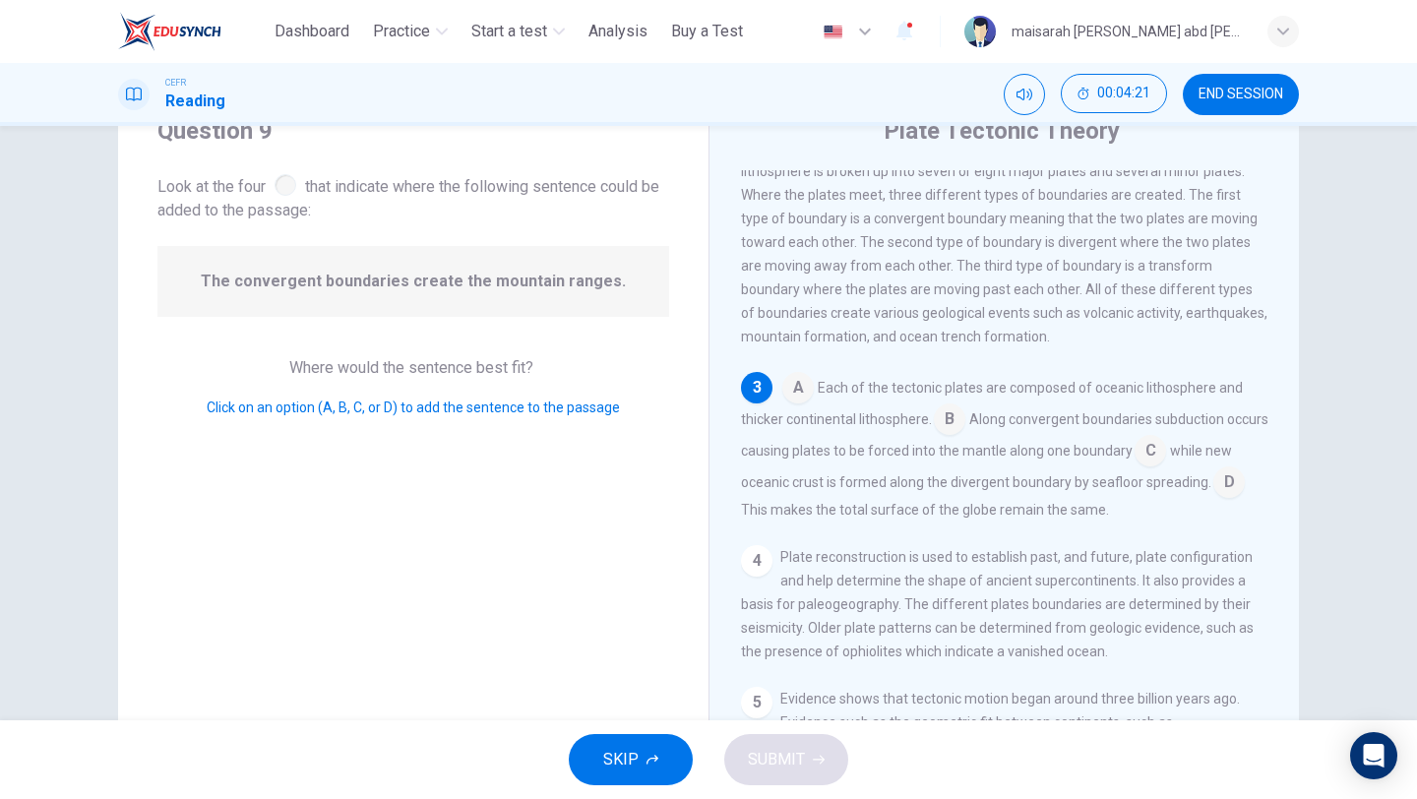
click at [952, 437] on input at bounding box center [949, 420] width 31 height 31
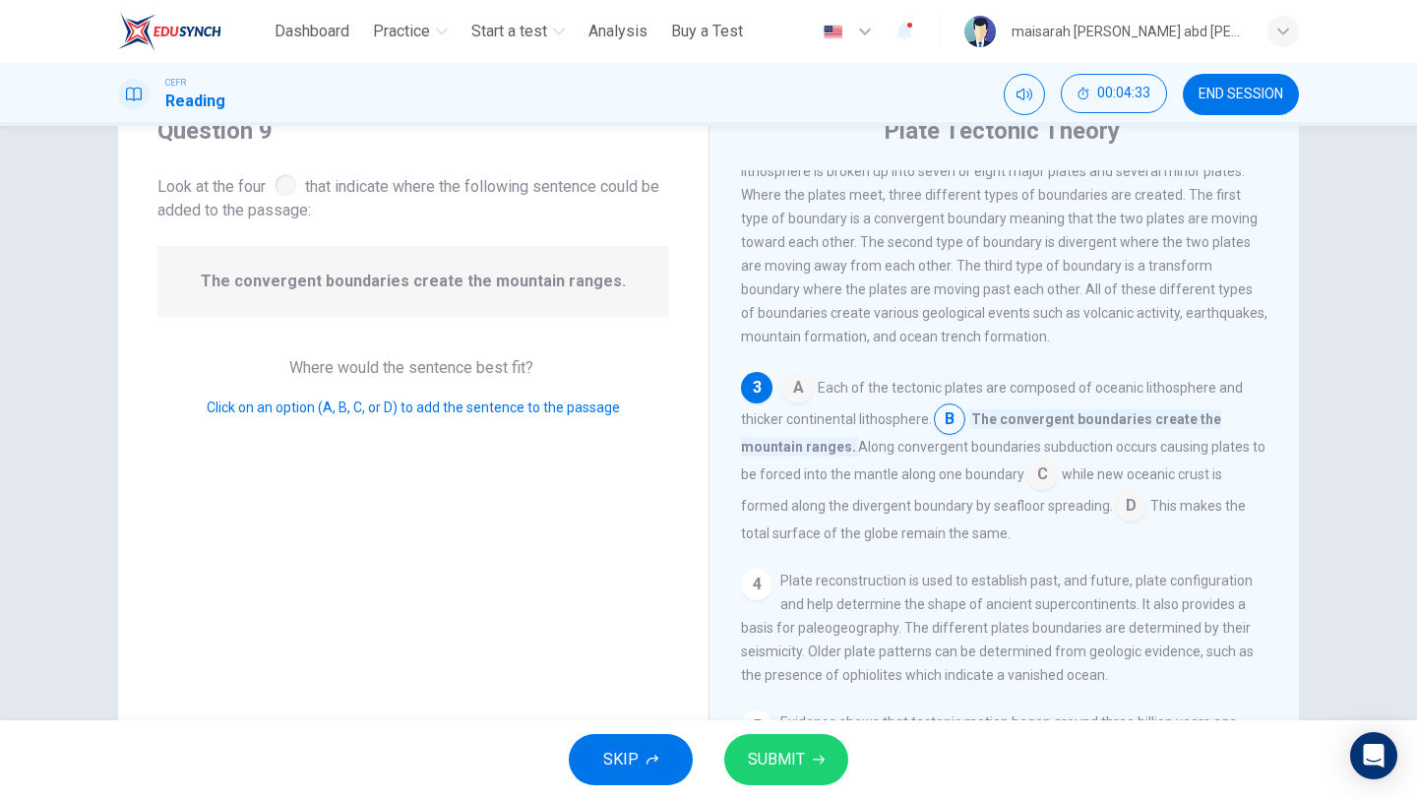
click at [813, 671] on button "SUBMIT" at bounding box center [786, 759] width 124 height 51
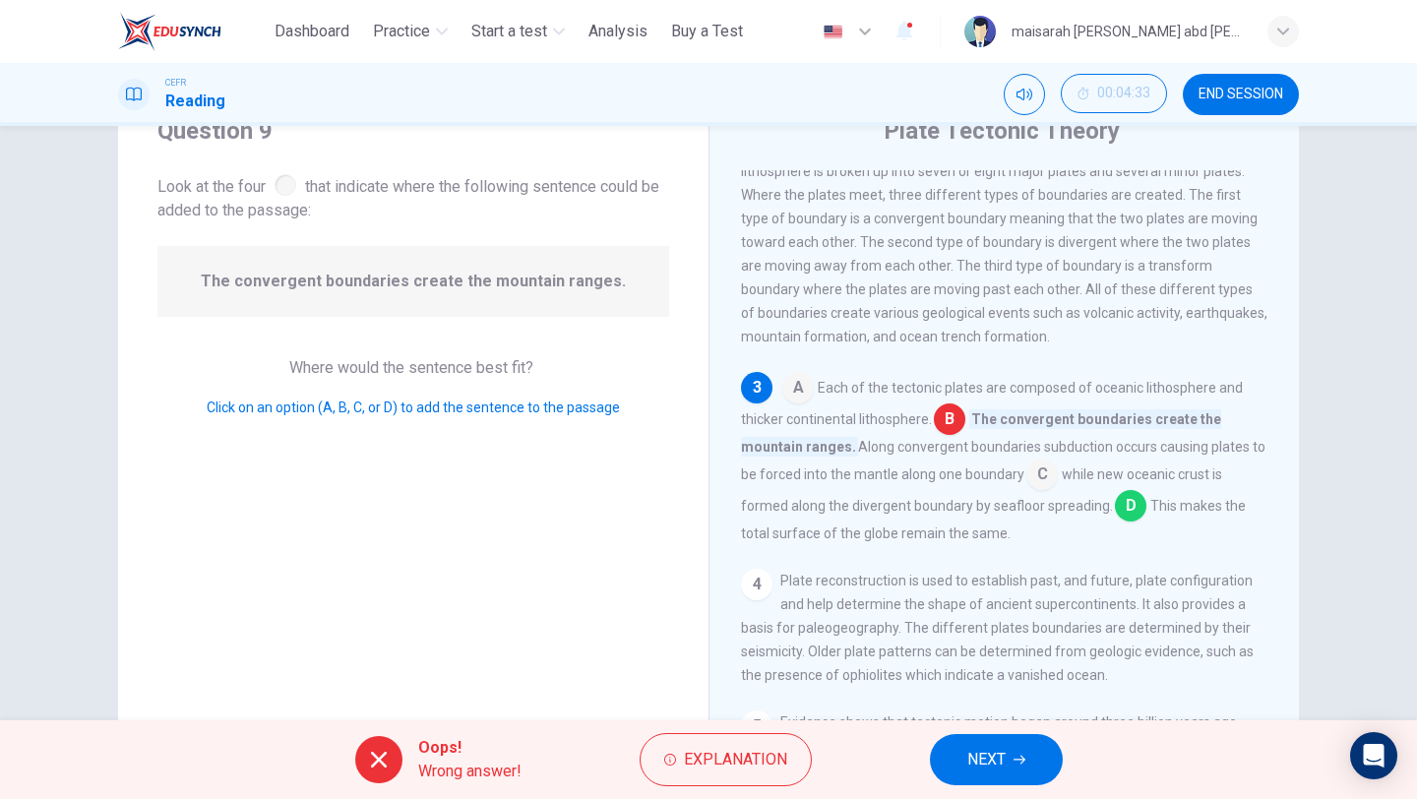
click at [992, 671] on span "NEXT" at bounding box center [986, 760] width 38 height 28
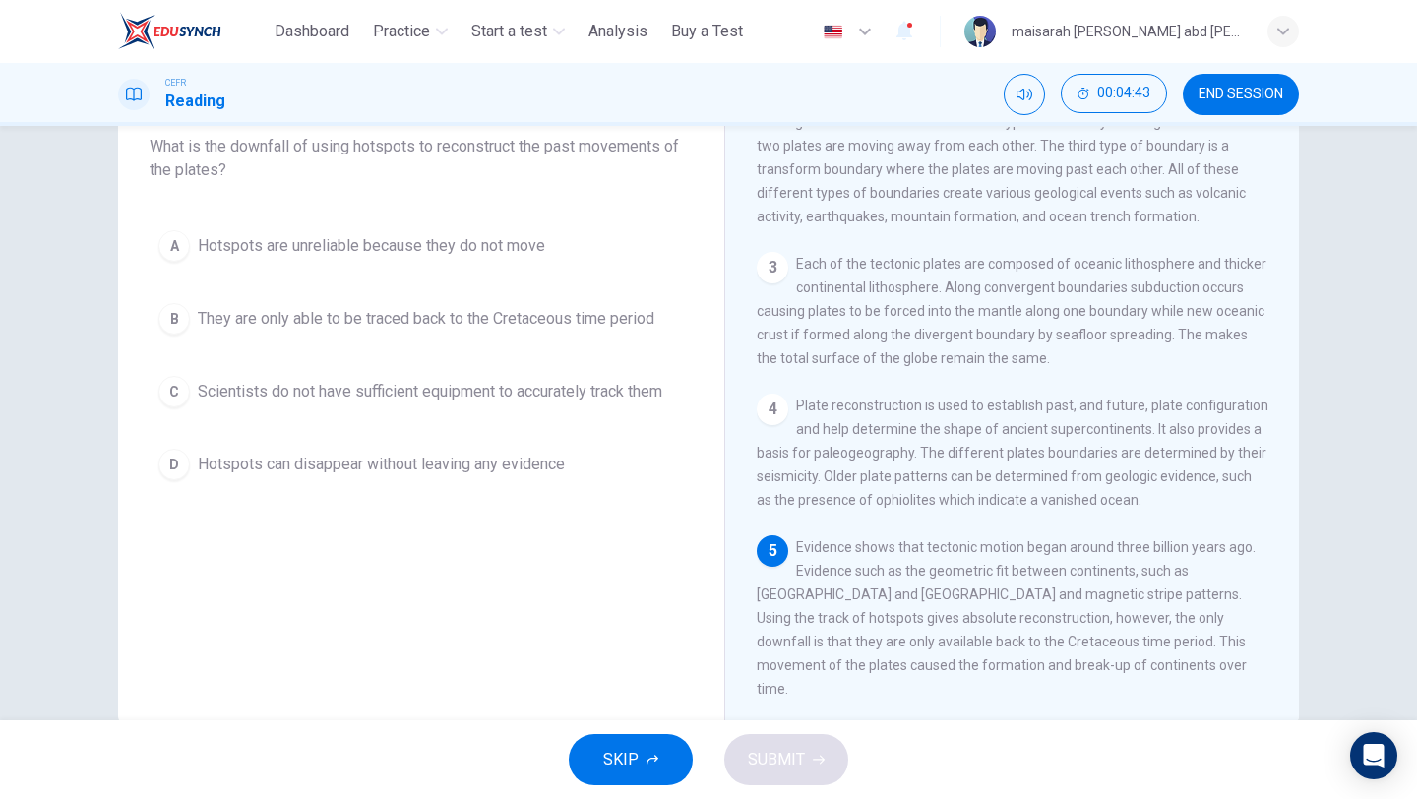
scroll to position [132, 0]
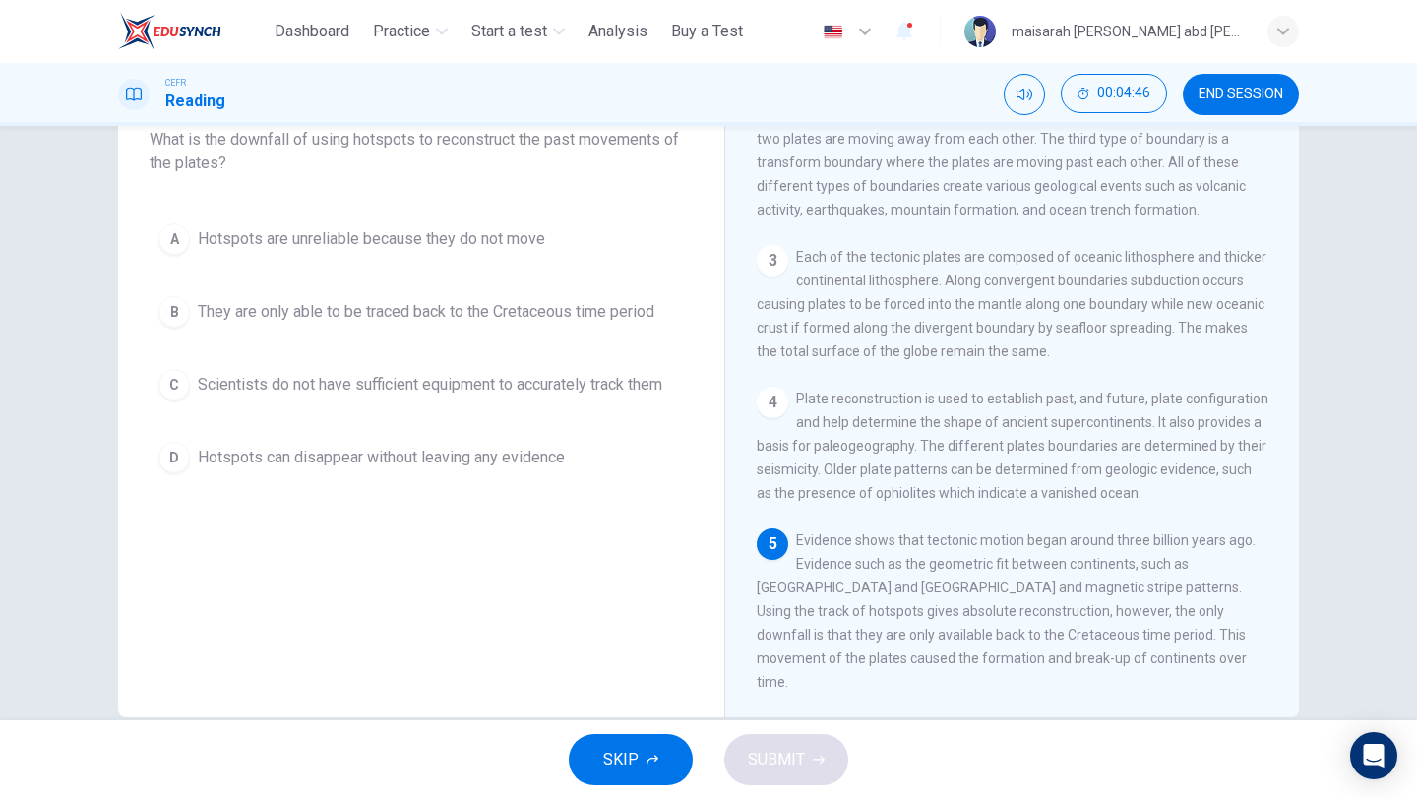
click at [680, 671] on button "SKIP" at bounding box center [631, 759] width 124 height 51
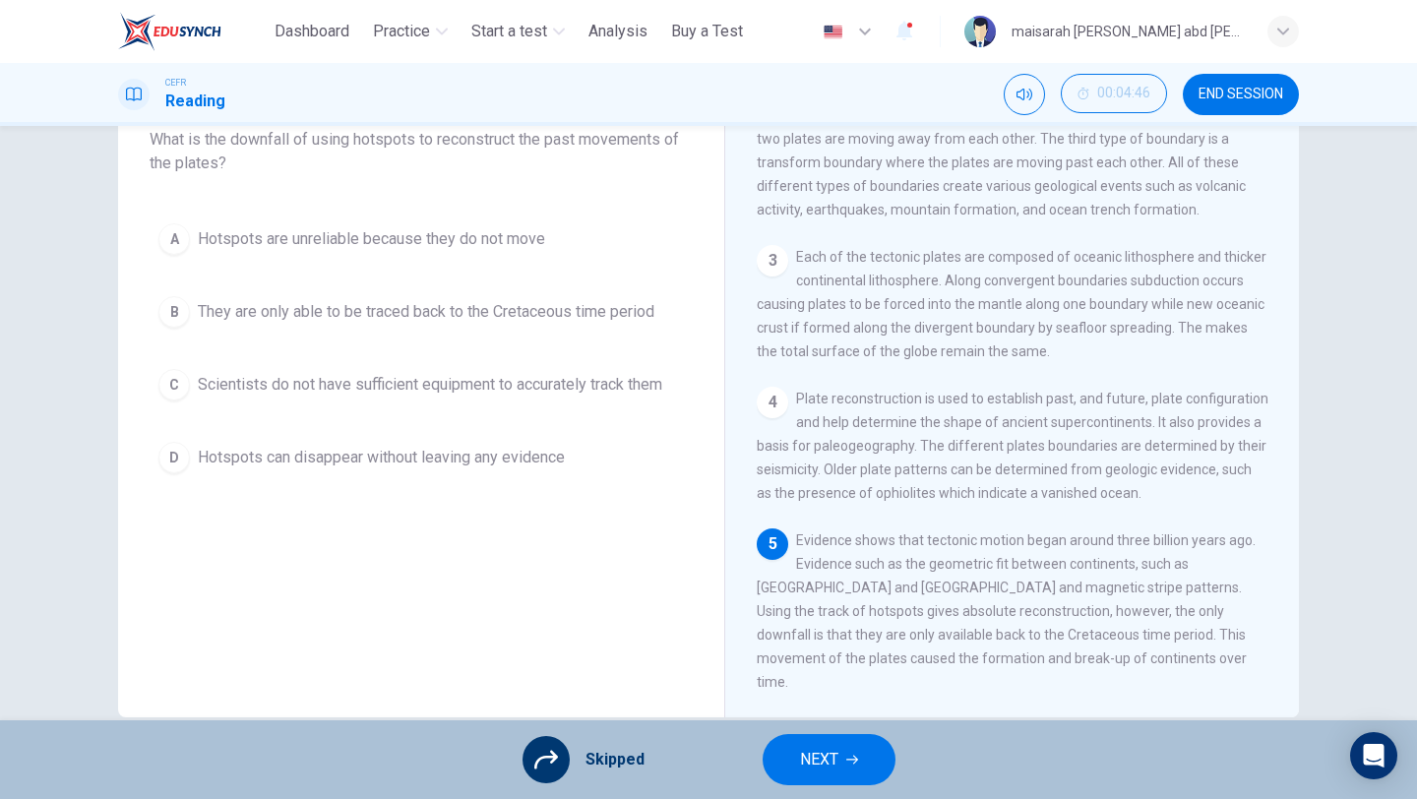
click at [790, 671] on button "NEXT" at bounding box center [828, 759] width 133 height 51
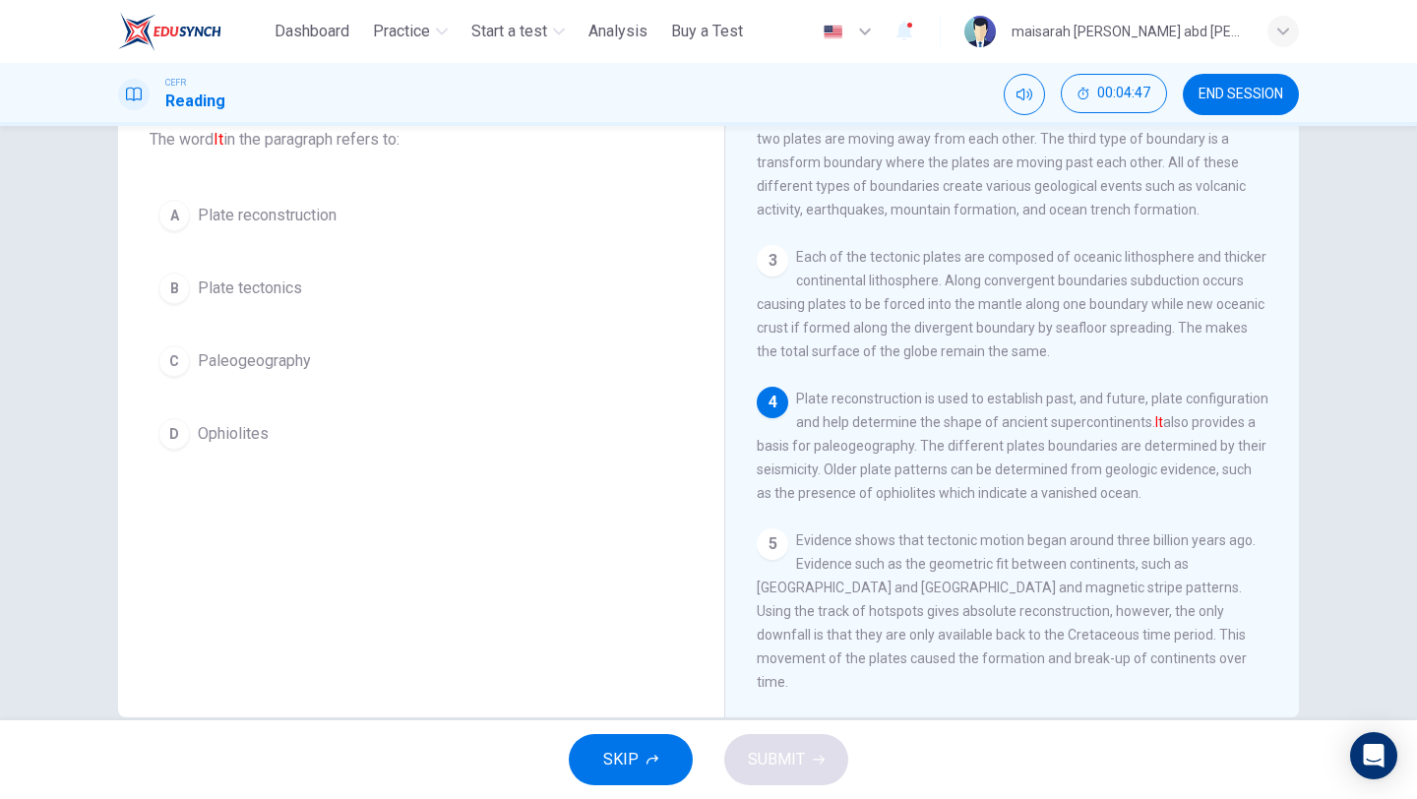
scroll to position [106, 0]
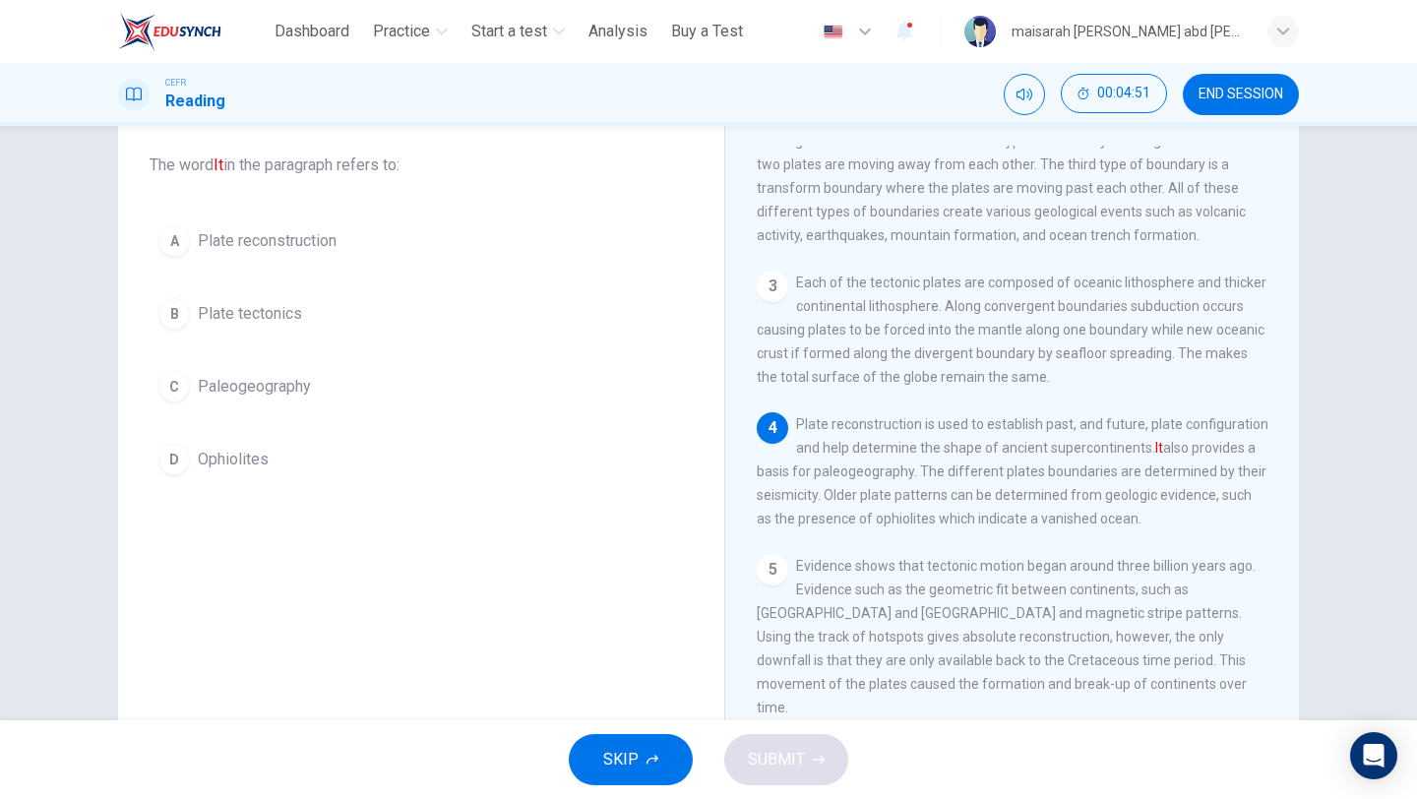
click at [336, 247] on span "Plate reconstruction" at bounding box center [267, 241] width 139 height 24
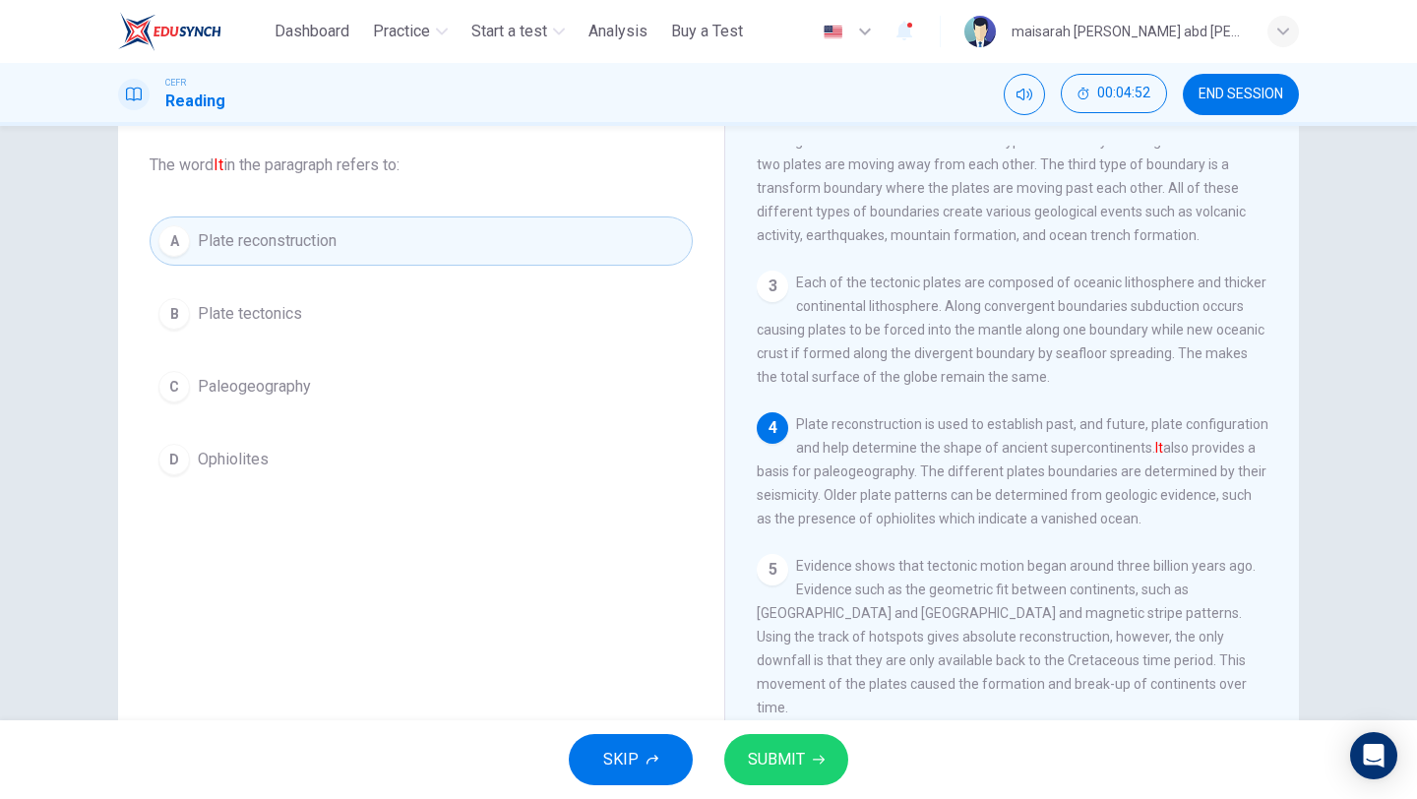
click at [755, 671] on span "SUBMIT" at bounding box center [776, 760] width 57 height 28
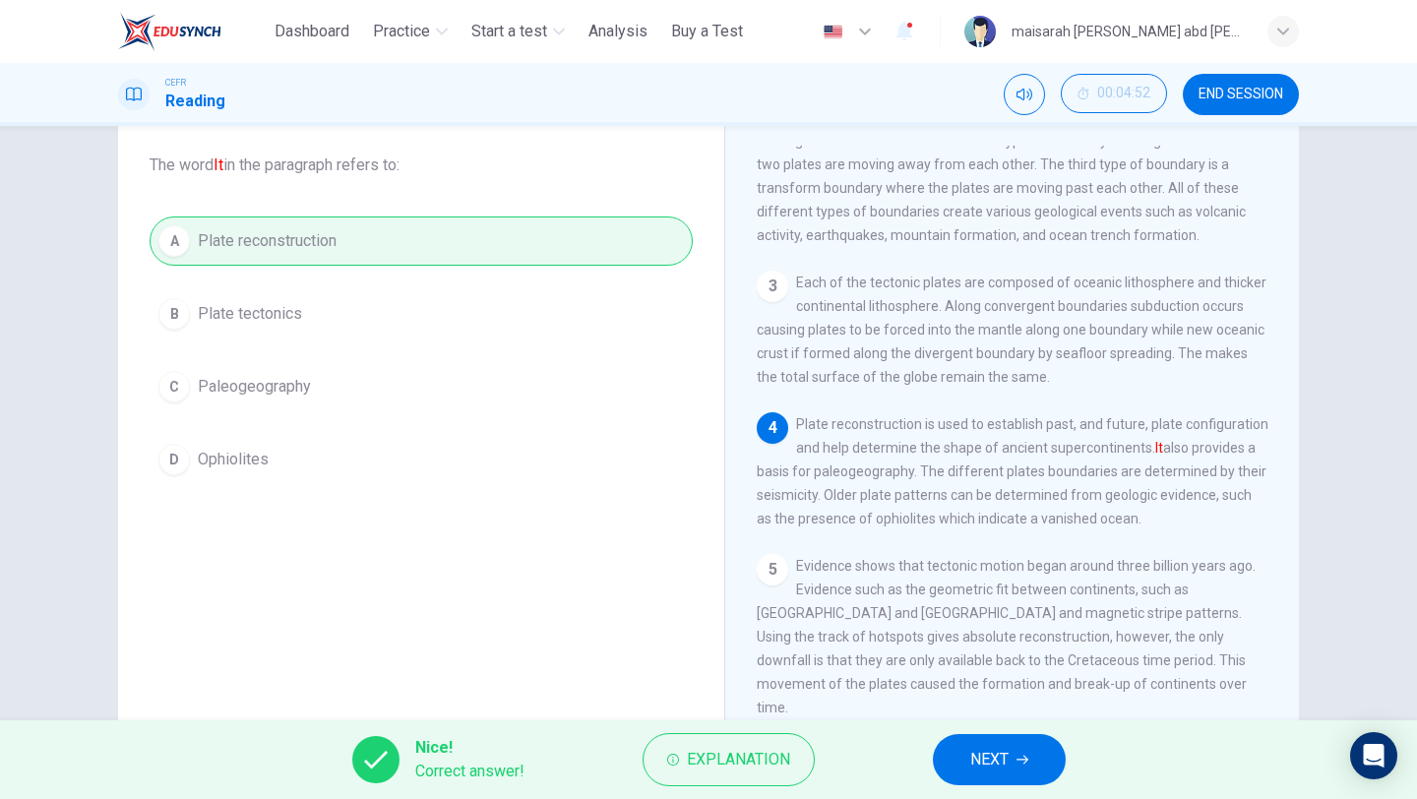
click at [945, 671] on button "NEXT" at bounding box center [999, 759] width 133 height 51
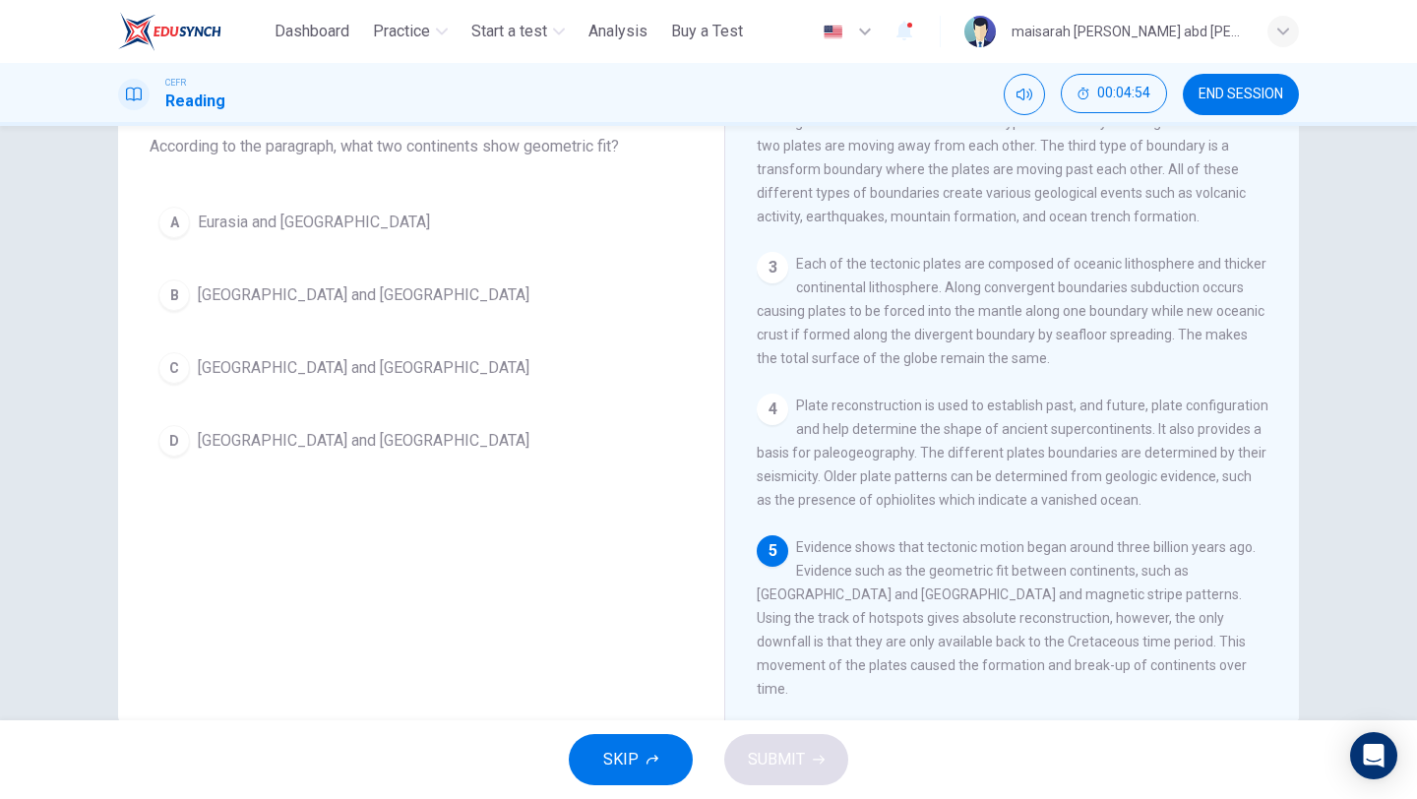
scroll to position [128, 0]
click at [670, 671] on button "SKIP" at bounding box center [631, 759] width 124 height 51
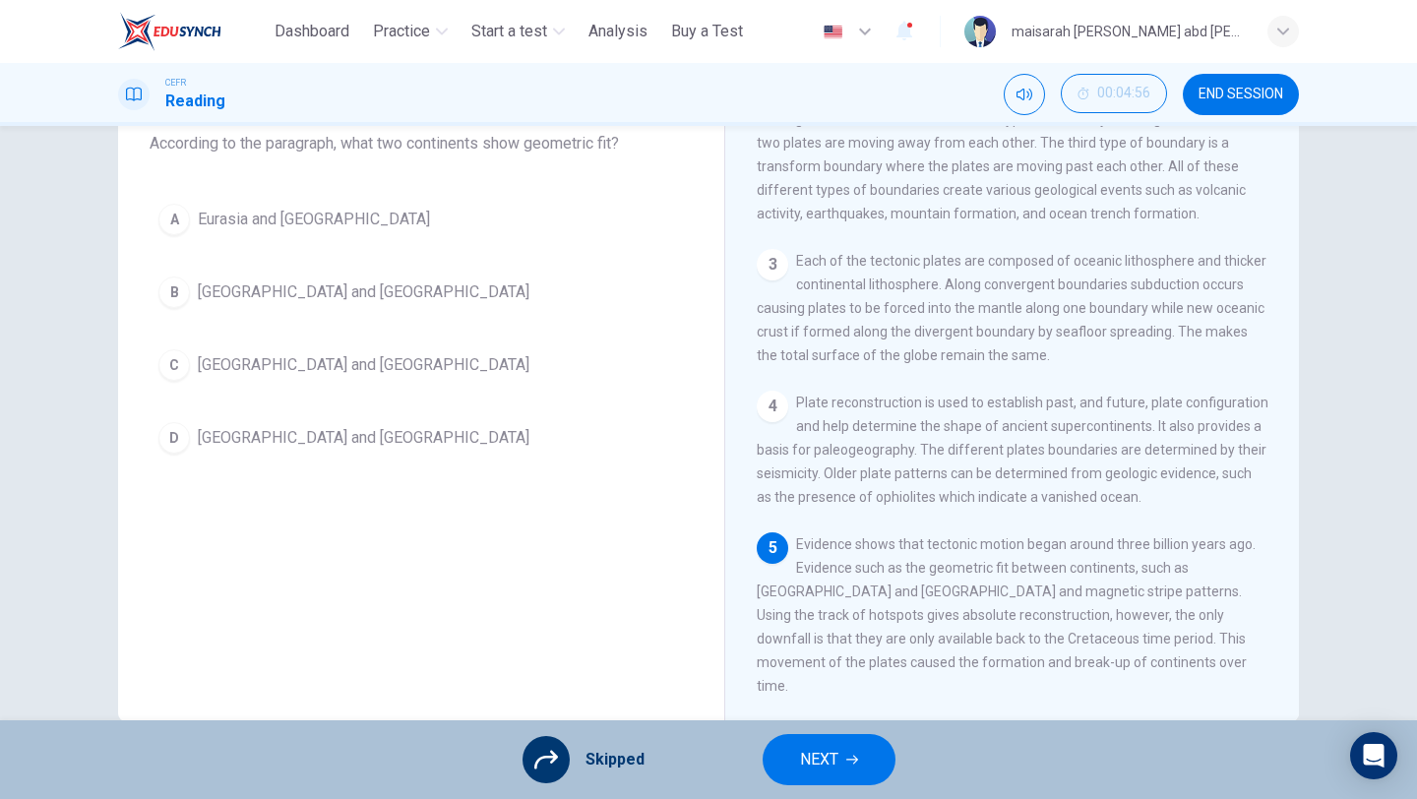
click at [852, 671] on icon "button" at bounding box center [852, 759] width 12 height 9
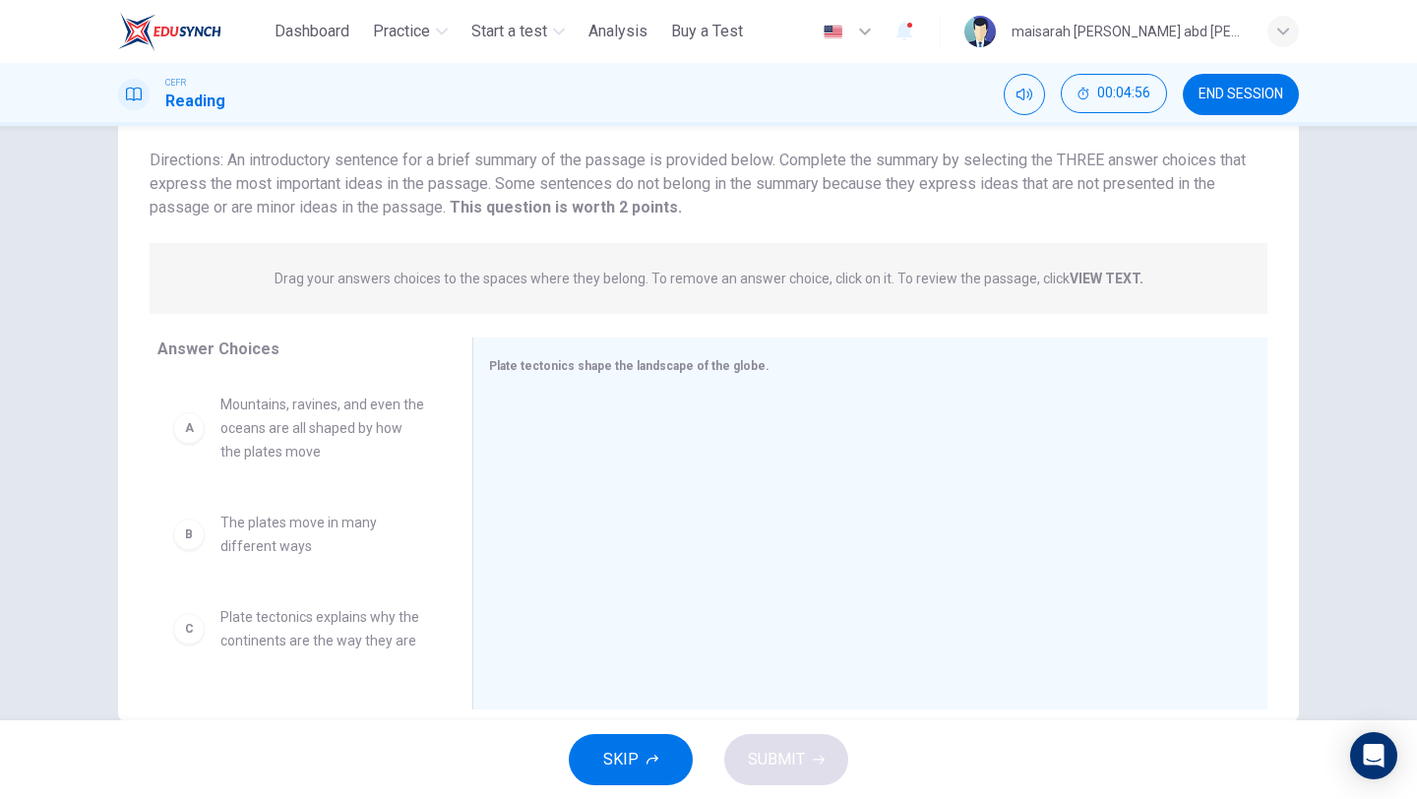
scroll to position [168, 0]
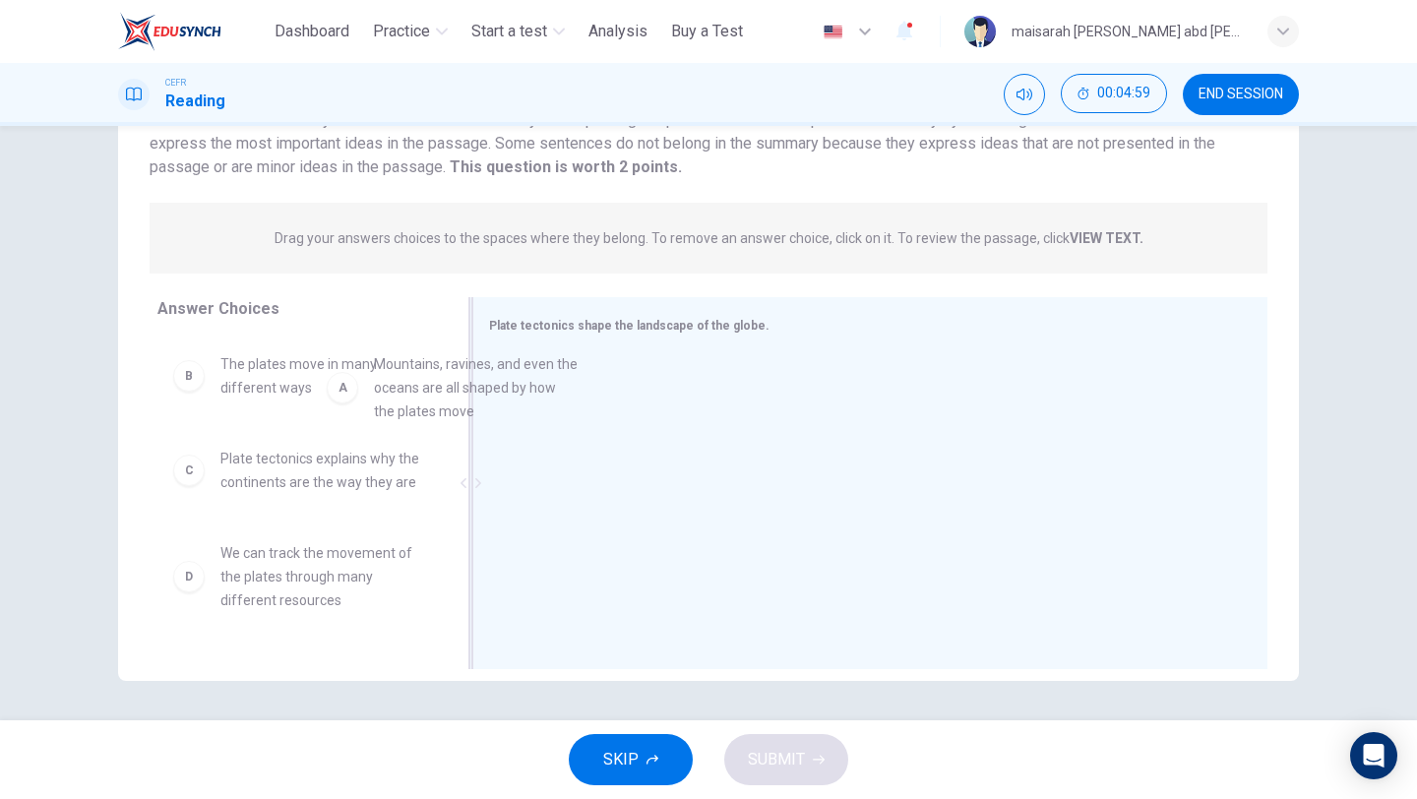
drag, startPoint x: 410, startPoint y: 381, endPoint x: 726, endPoint y: 413, distance: 317.4
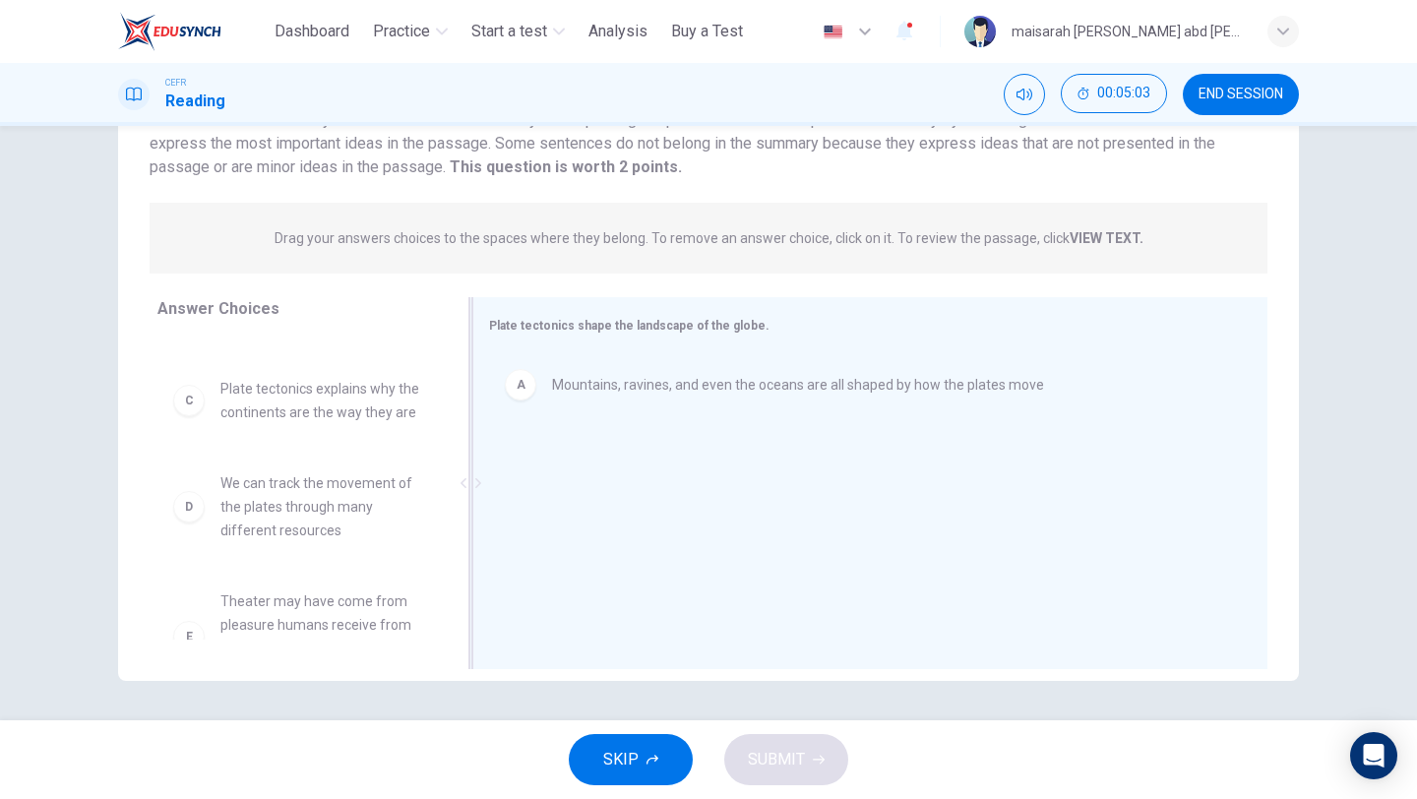
scroll to position [64, 0]
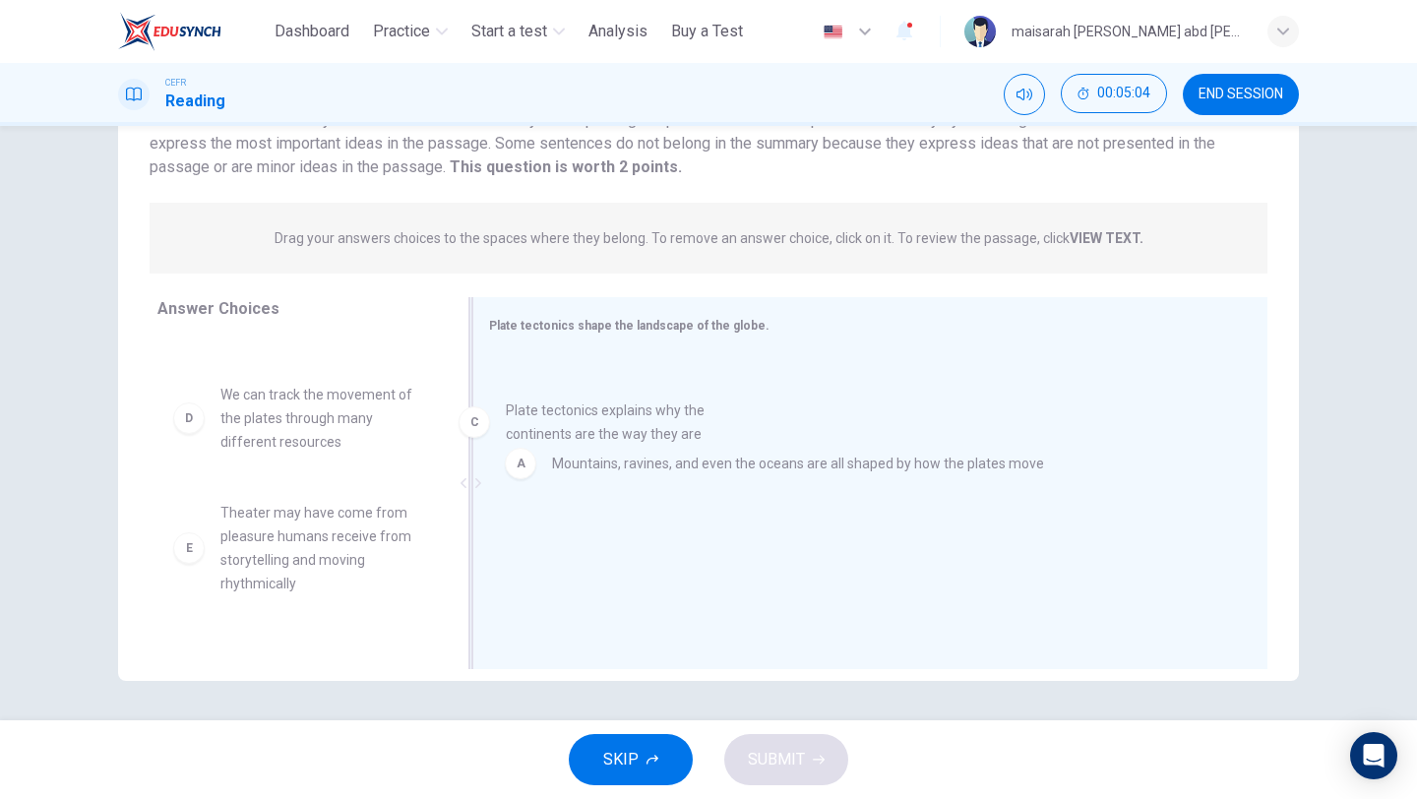
drag, startPoint x: 354, startPoint y: 430, endPoint x: 661, endPoint y: 454, distance: 307.9
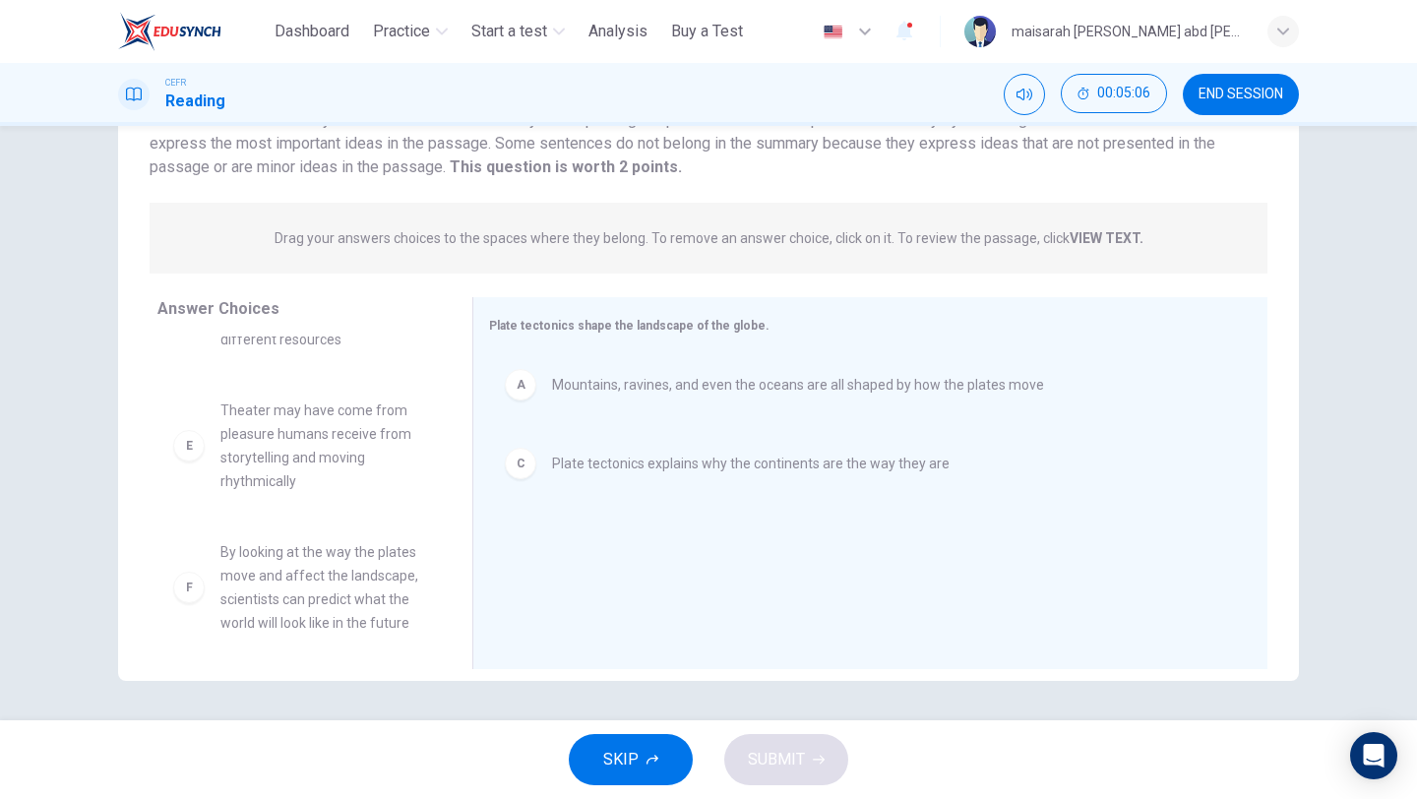
scroll to position [177, 0]
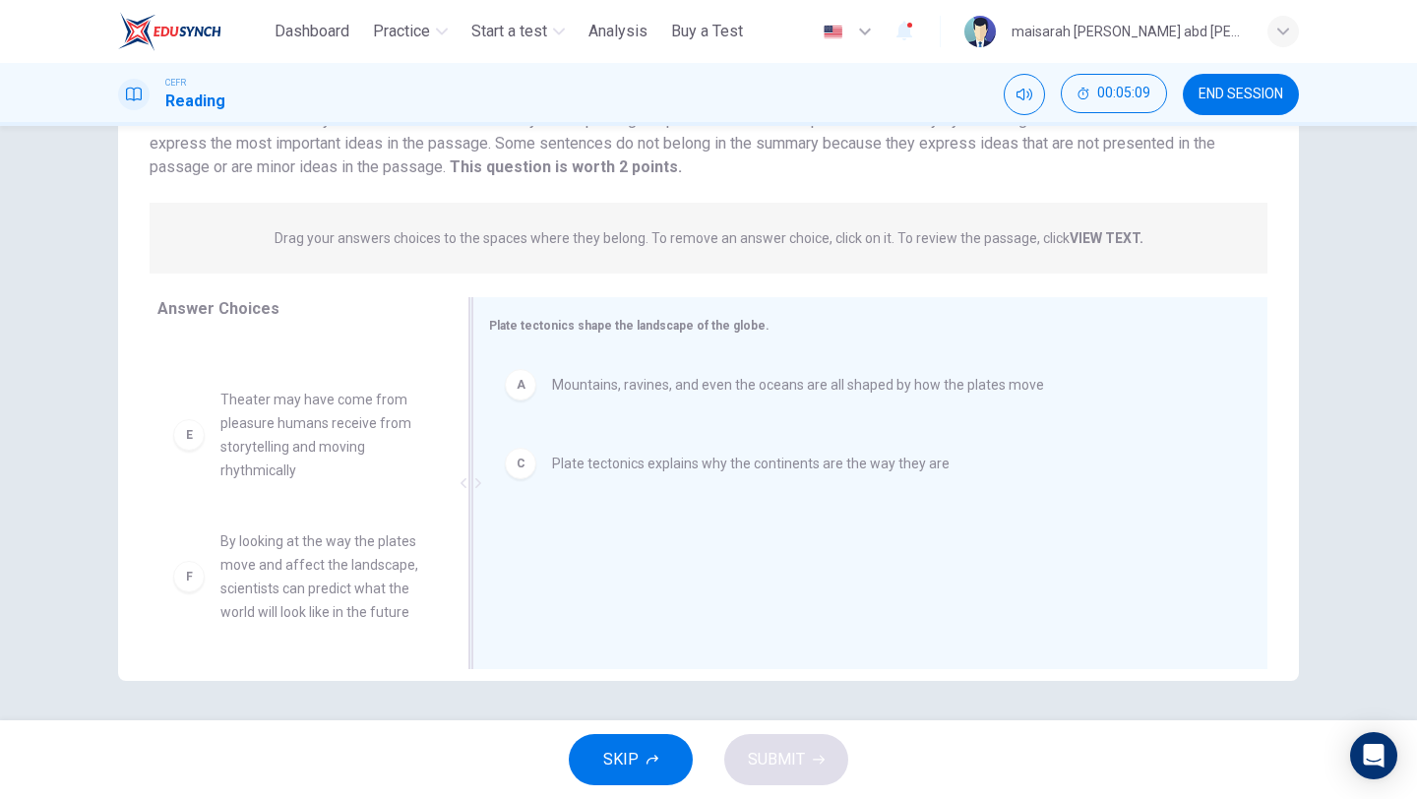
drag, startPoint x: 393, startPoint y: 536, endPoint x: 662, endPoint y: 526, distance: 268.7
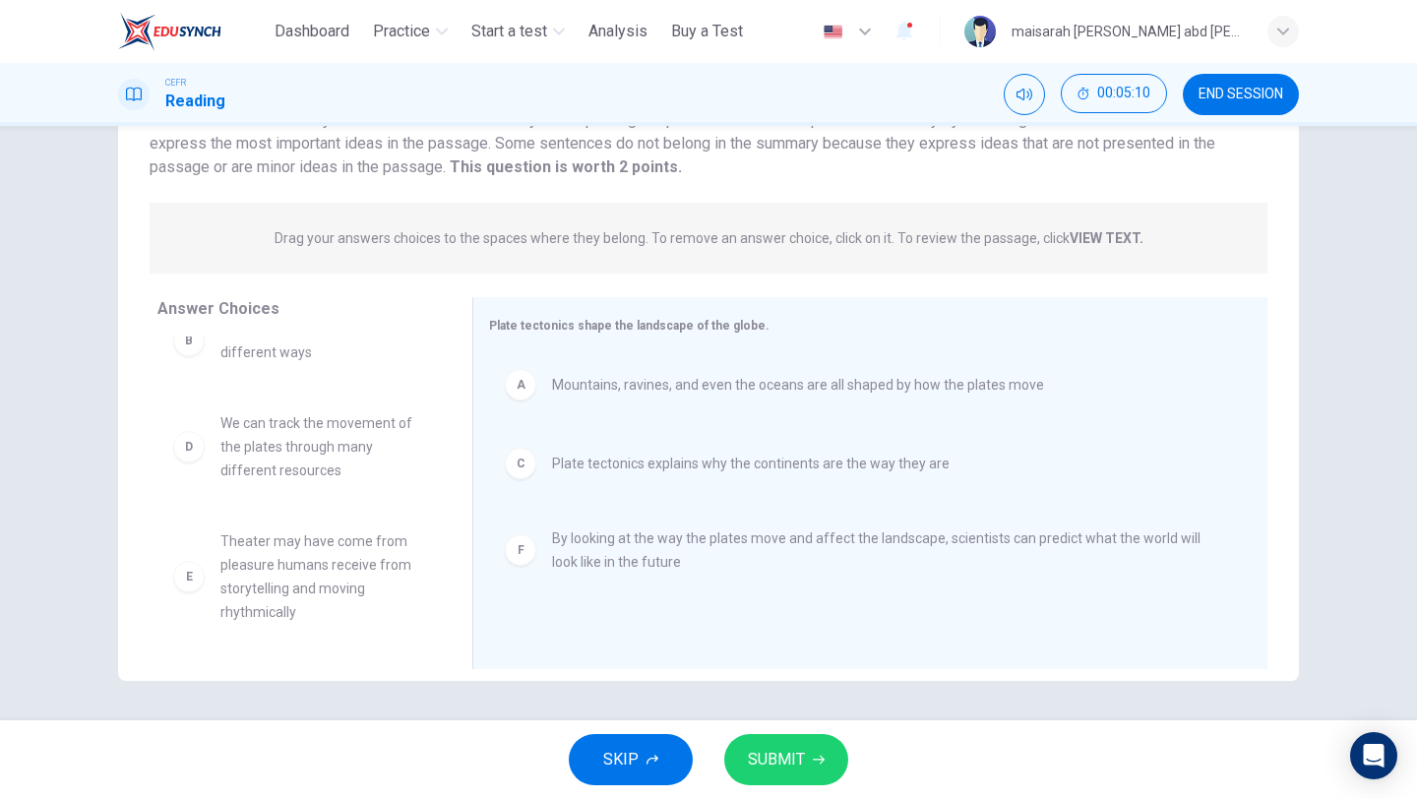
scroll to position [35, 0]
click at [806, 671] on button "SUBMIT" at bounding box center [786, 759] width 124 height 51
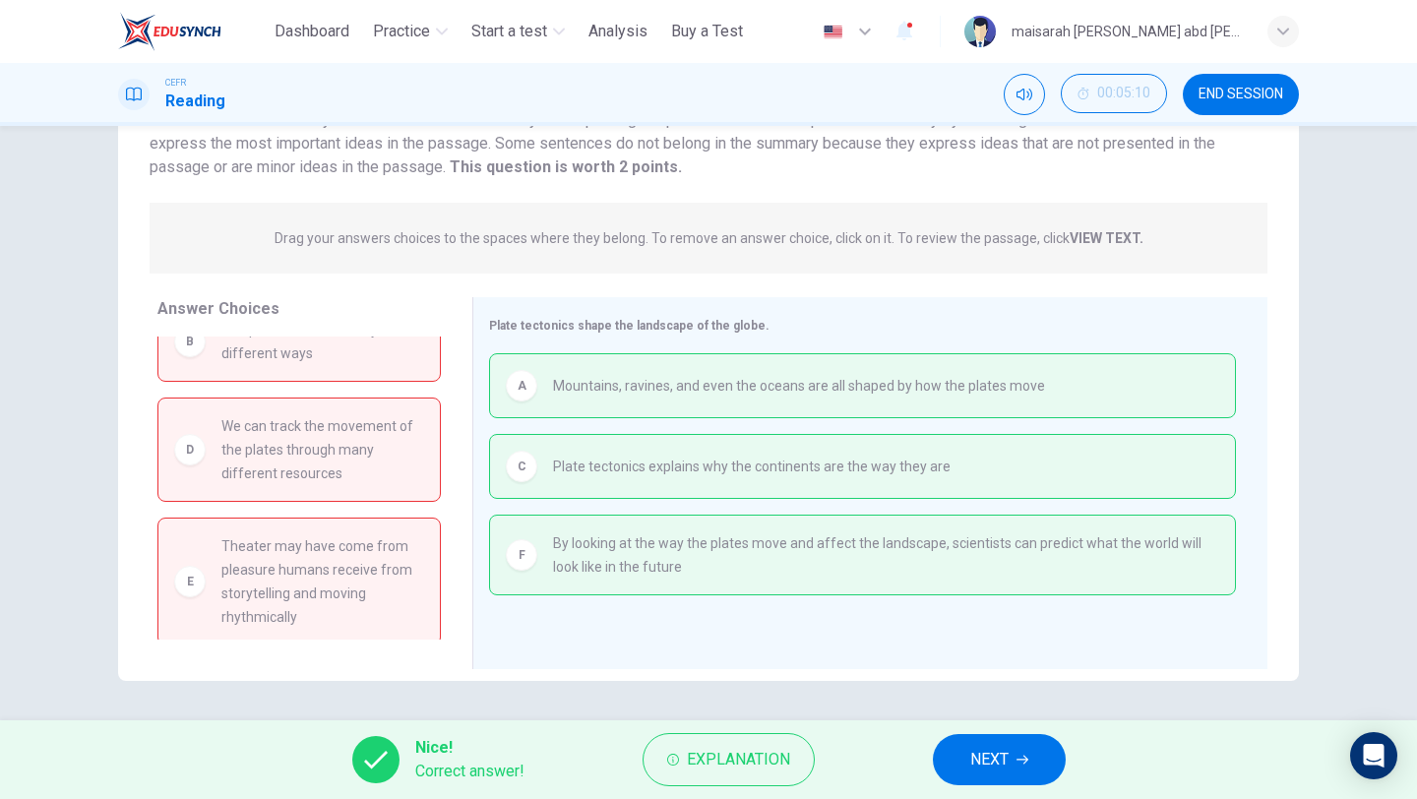
click at [976, 671] on button "NEXT" at bounding box center [999, 759] width 133 height 51
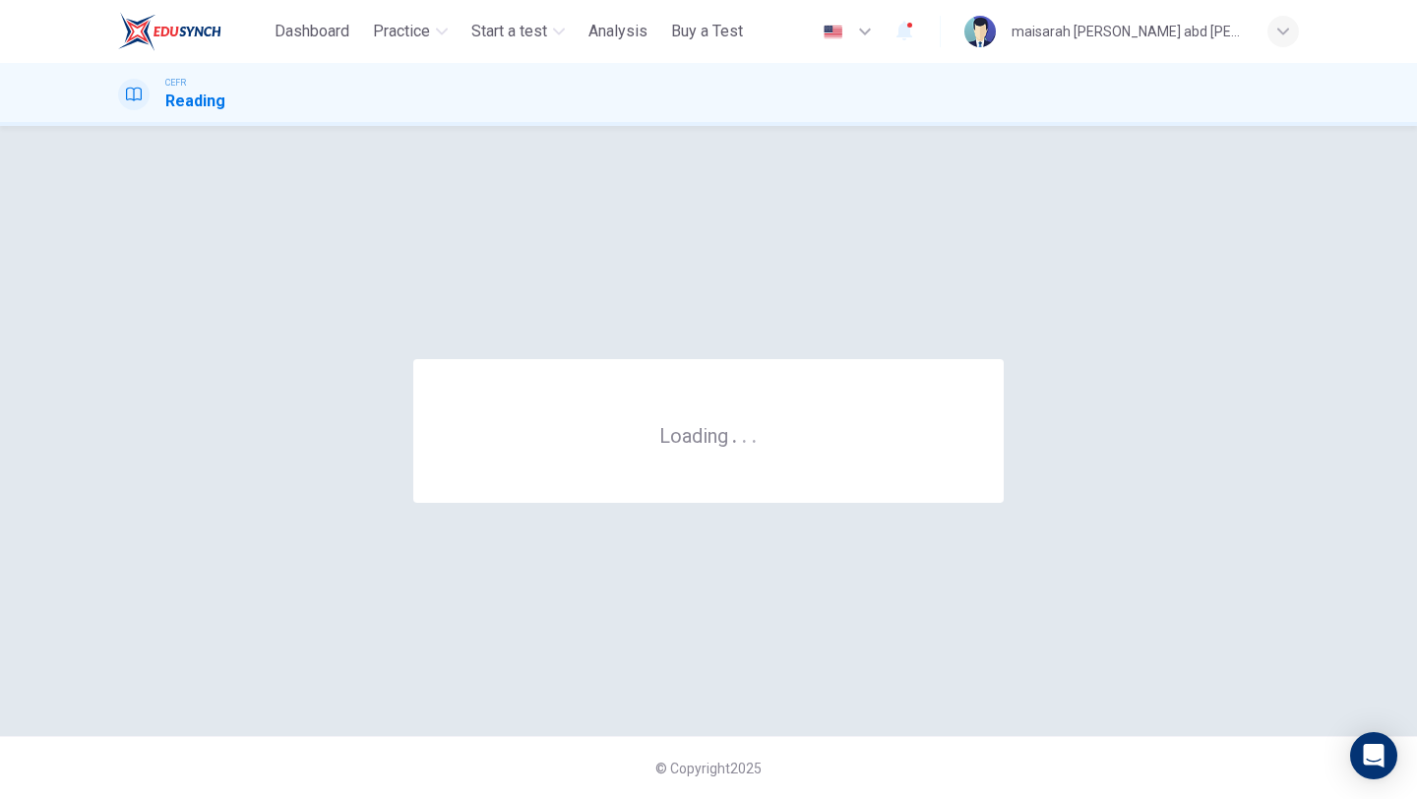
scroll to position [0, 0]
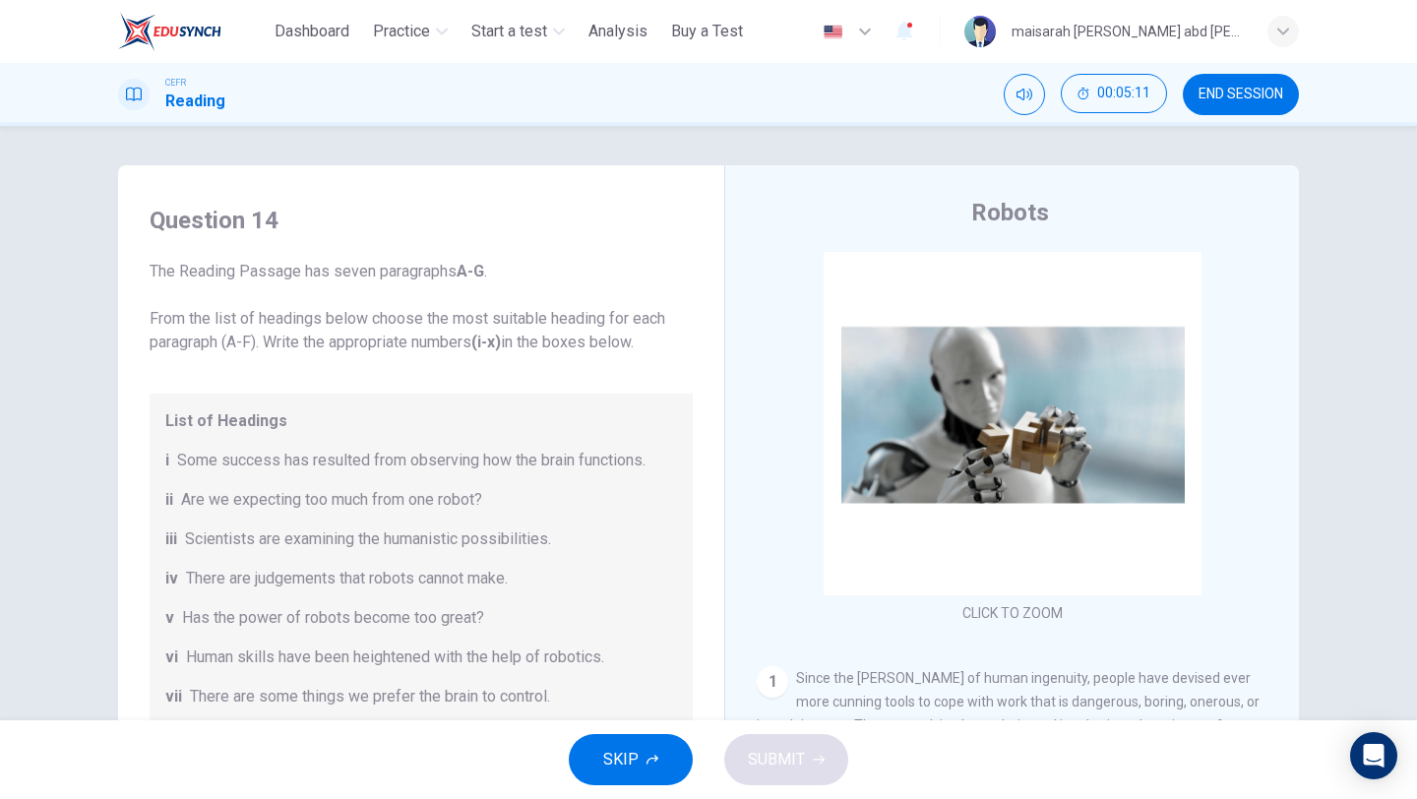
click at [656, 671] on button "SKIP" at bounding box center [631, 759] width 124 height 51
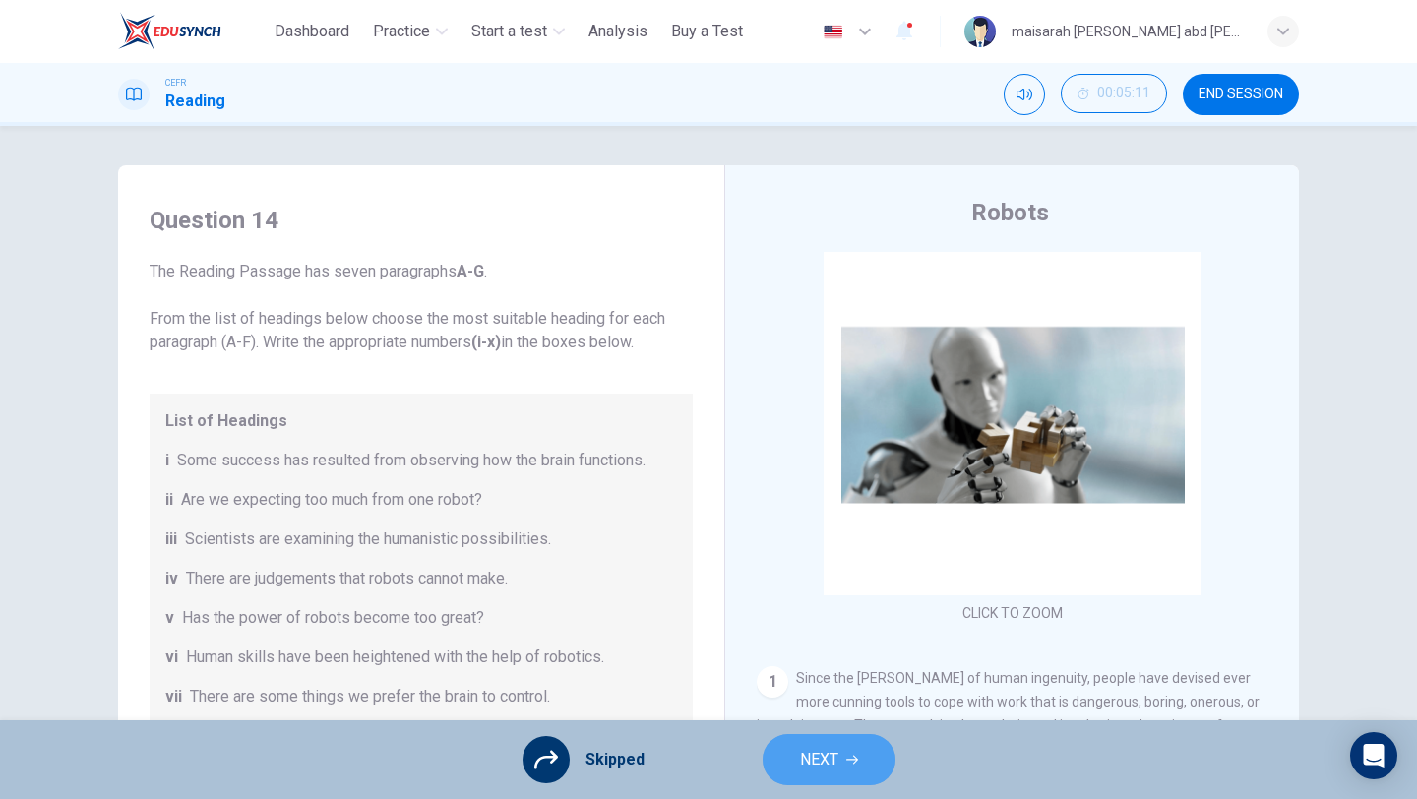
click at [864, 671] on button "NEXT" at bounding box center [828, 759] width 133 height 51
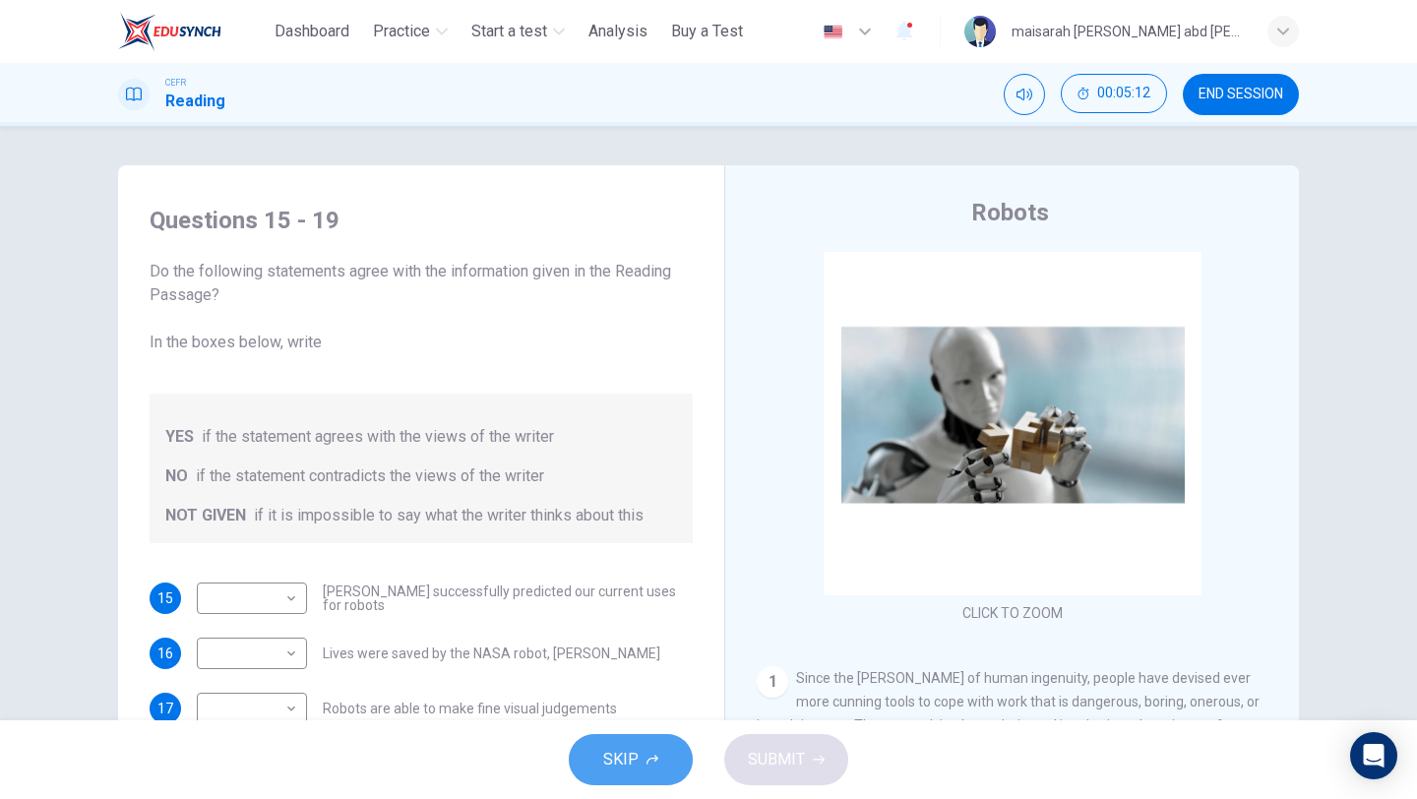
click at [679, 671] on button "SKIP" at bounding box center [631, 759] width 124 height 51
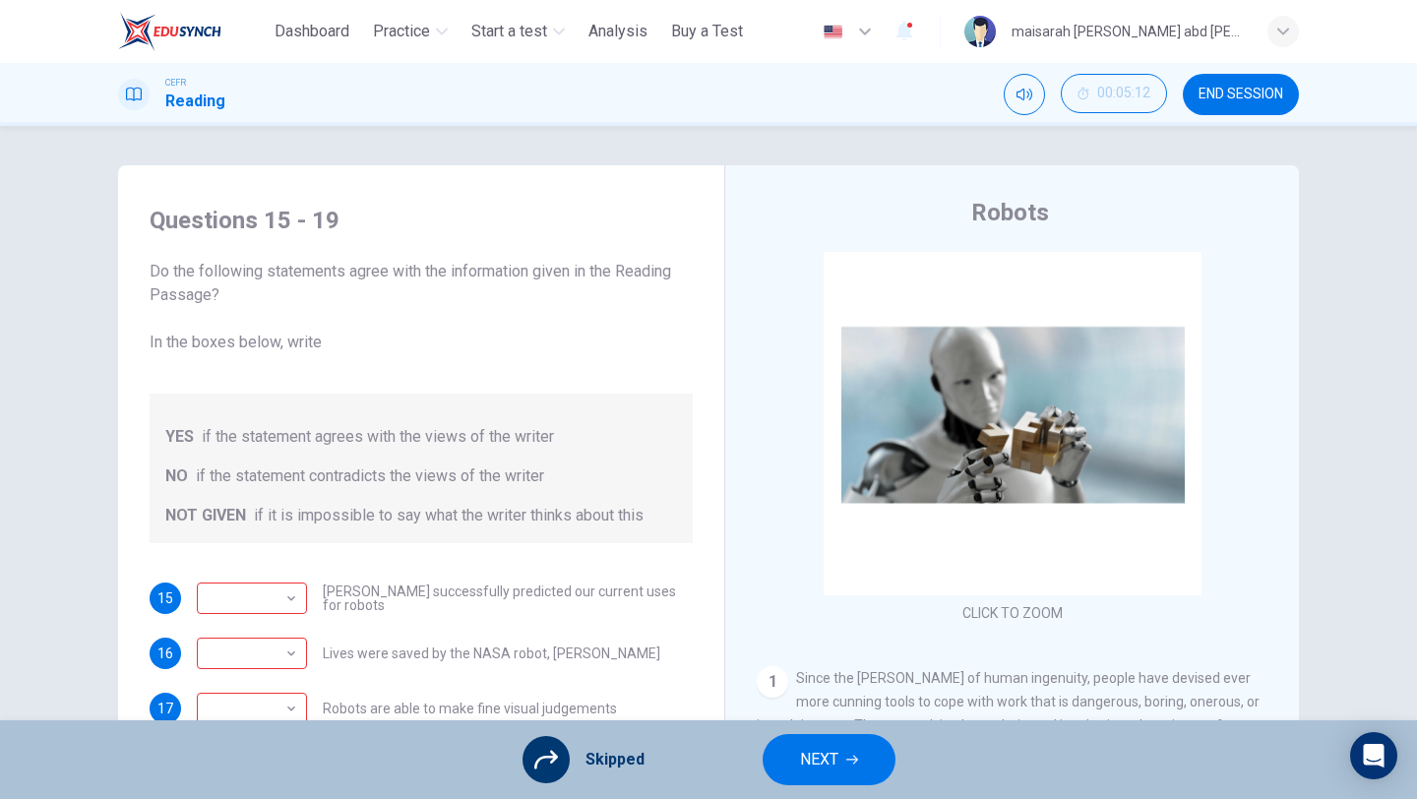
click at [825, 671] on span "NEXT" at bounding box center [819, 760] width 38 height 28
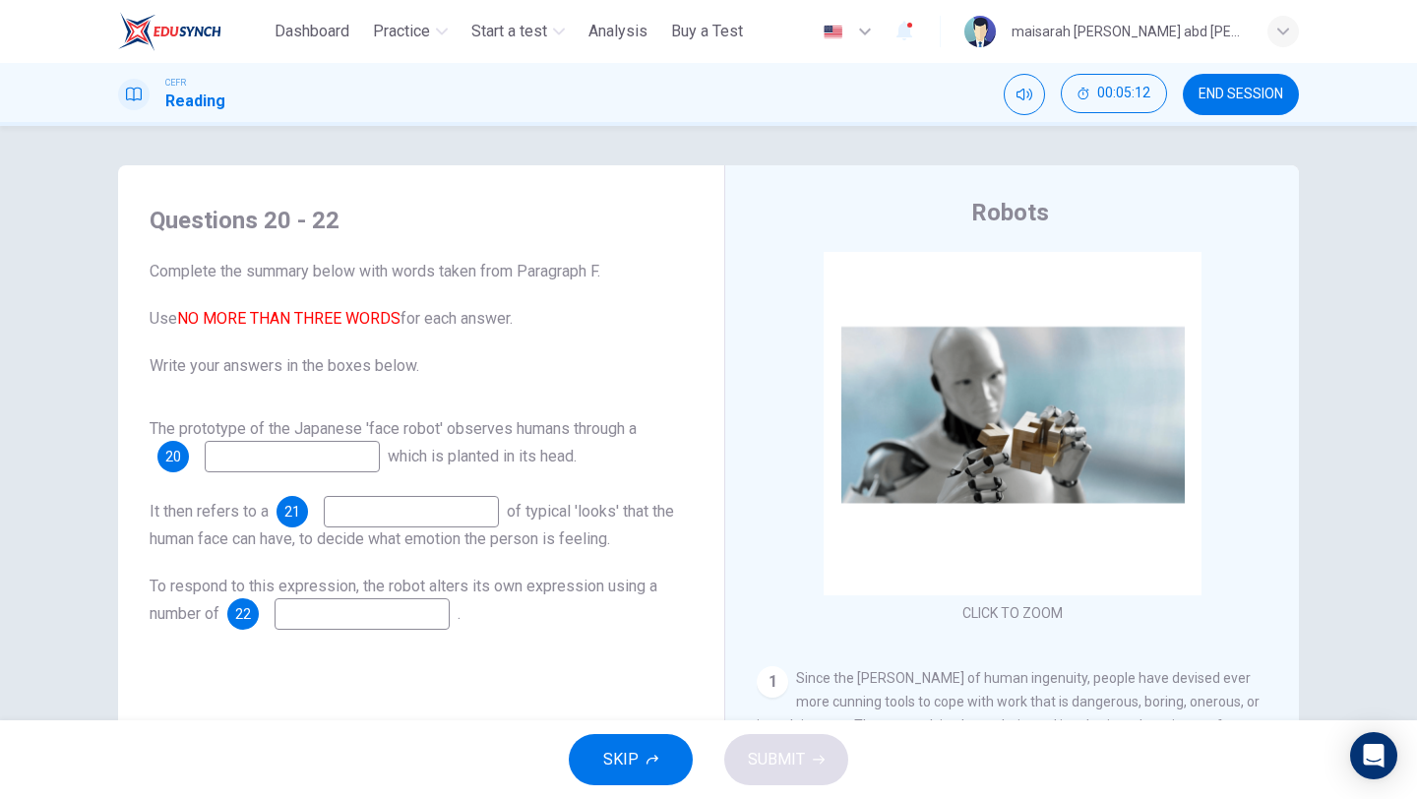
click at [640, 671] on button "SKIP" at bounding box center [631, 759] width 124 height 51
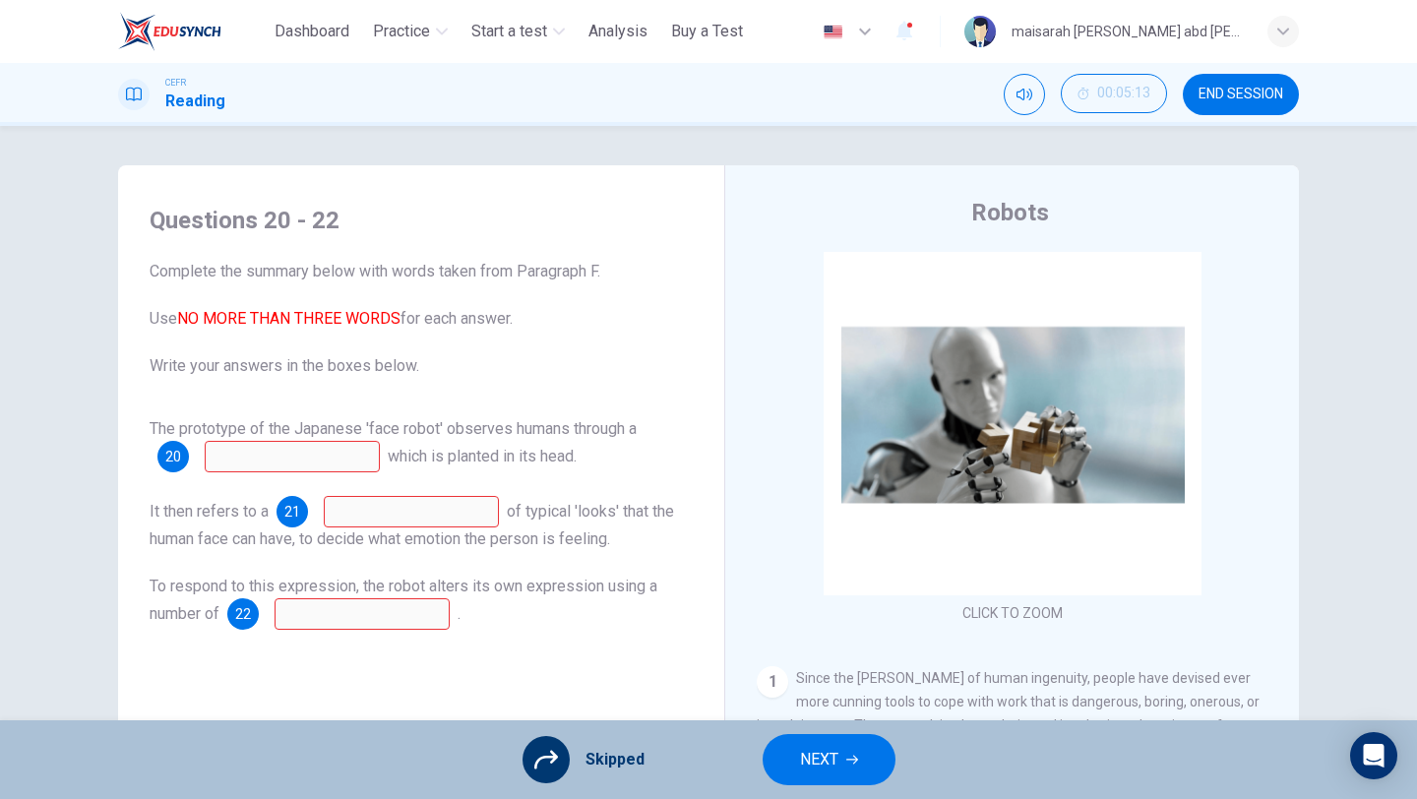
click at [830, 671] on span "NEXT" at bounding box center [819, 760] width 38 height 28
